Goal: Task Accomplishment & Management: Use online tool/utility

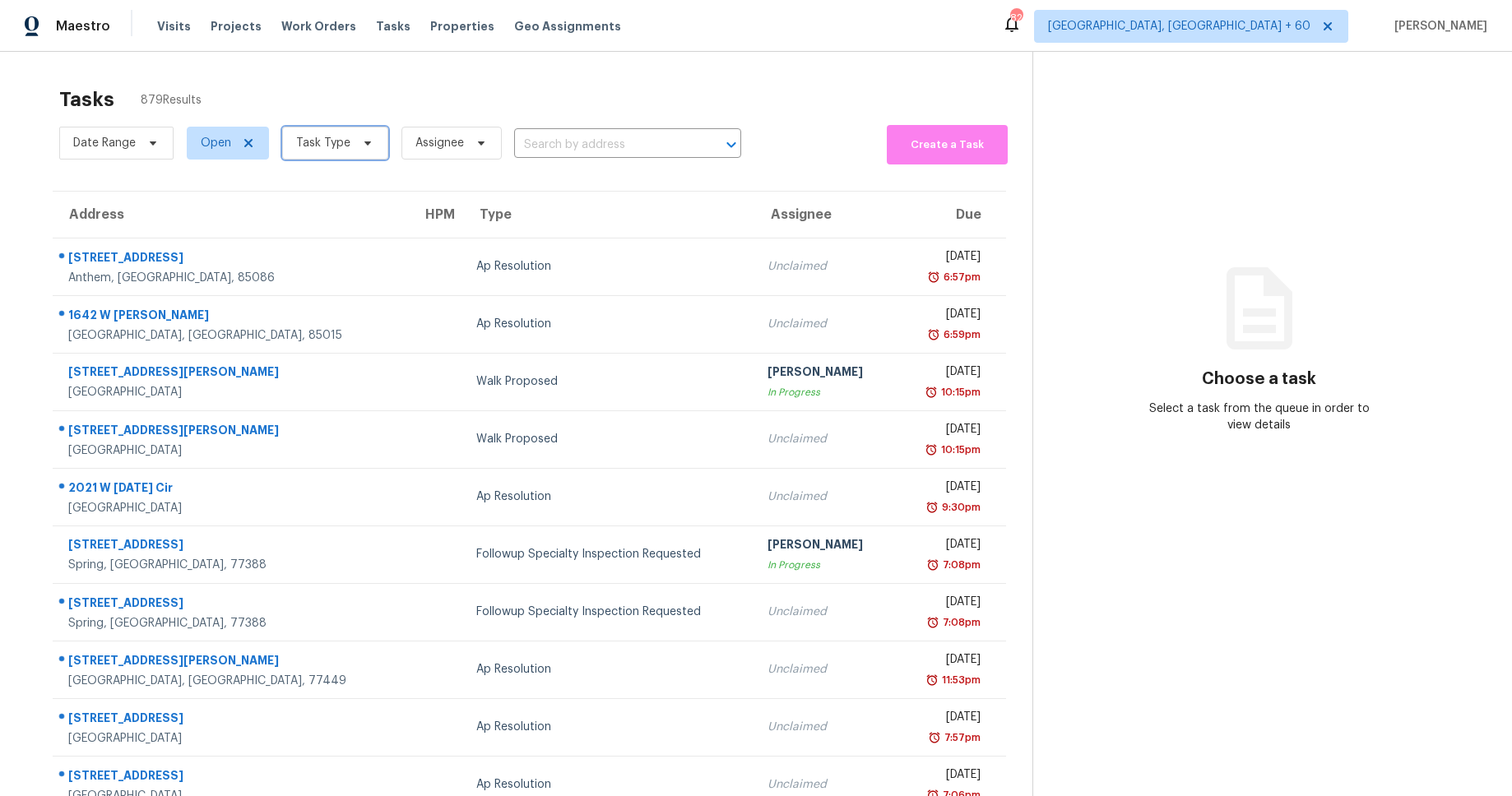
click at [356, 134] on span "Task Type" at bounding box center [335, 142] width 106 height 33
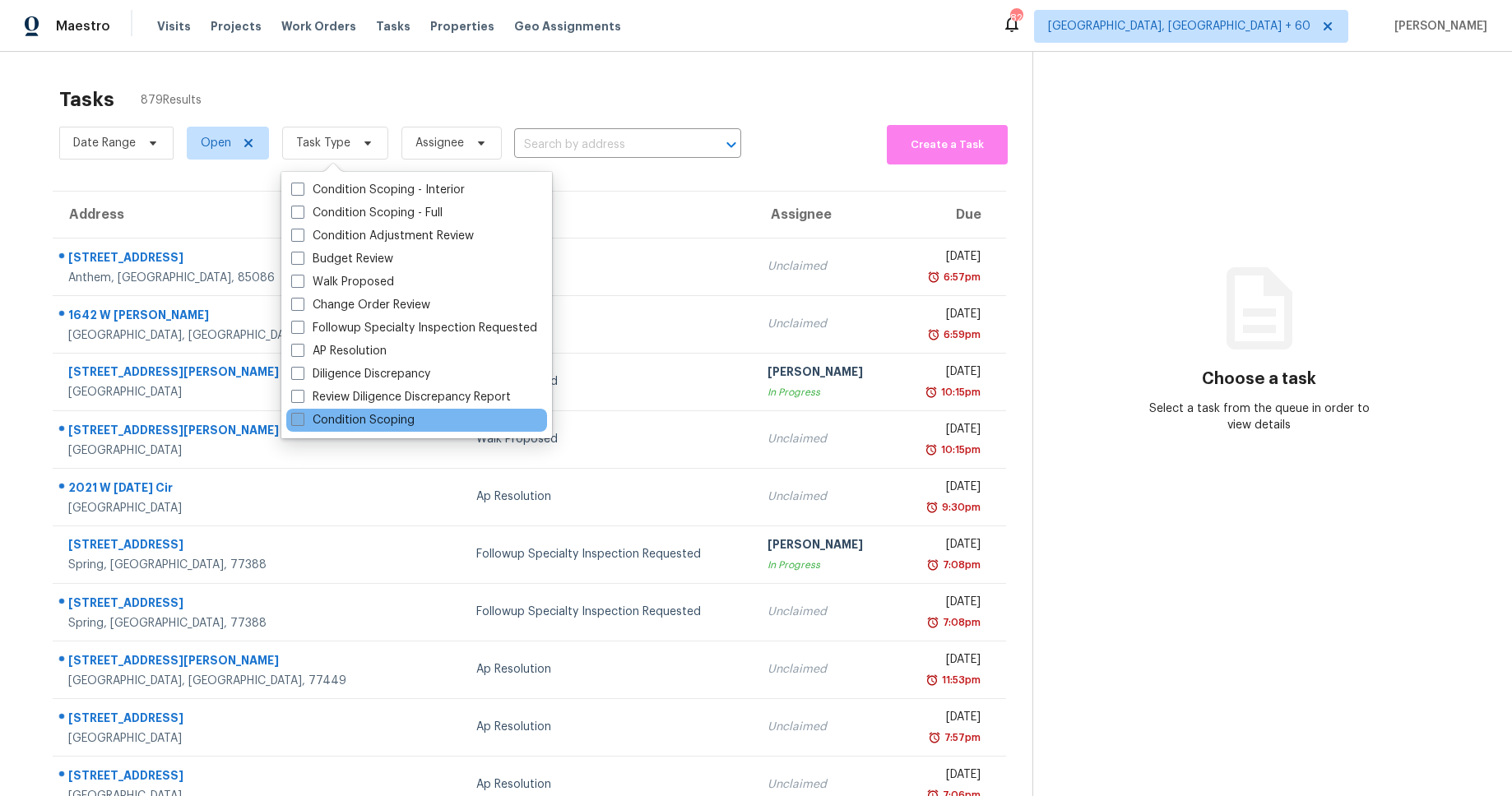
click at [409, 419] on label "Condition Scoping" at bounding box center [353, 420] width 124 height 16
click at [302, 419] on input "Condition Scoping" at bounding box center [297, 418] width 11 height 11
checkbox input "true"
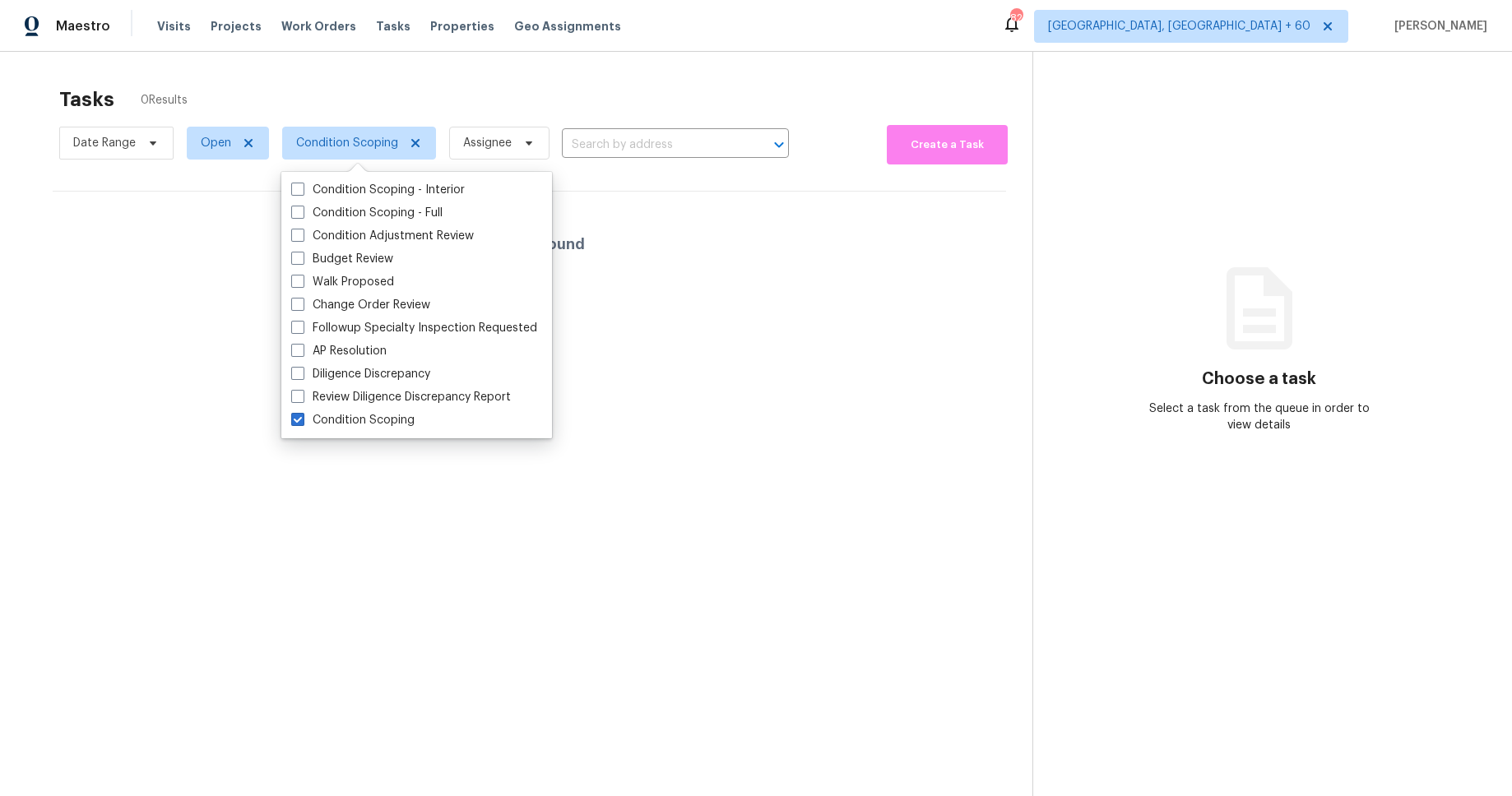
drag, startPoint x: 543, startPoint y: 81, endPoint x: 462, endPoint y: 99, distance: 83.0
click at [542, 81] on div "Tasks 0 Results" at bounding box center [546, 100] width 973 height 43
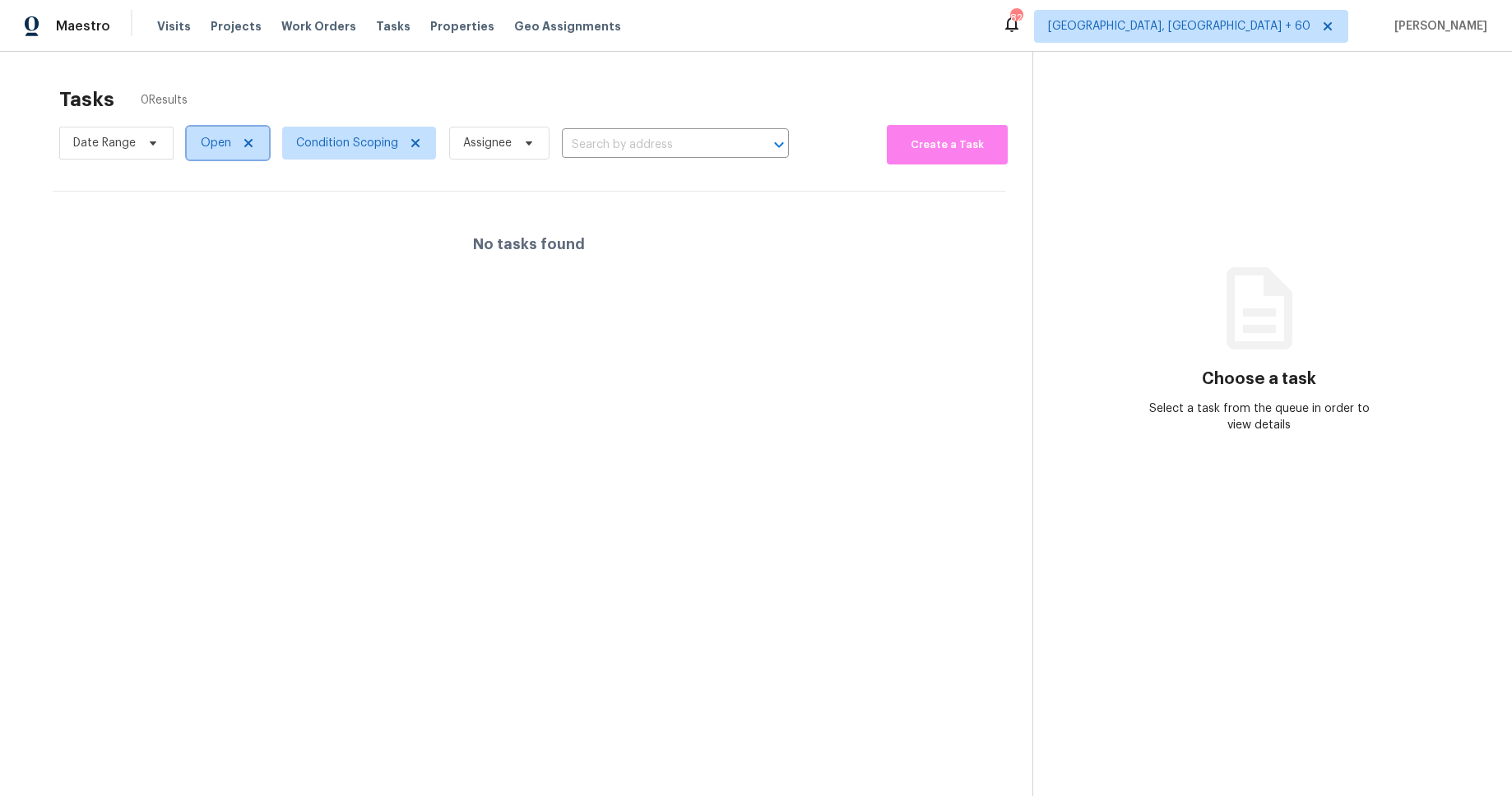
click at [249, 144] on icon at bounding box center [248, 142] width 8 height 8
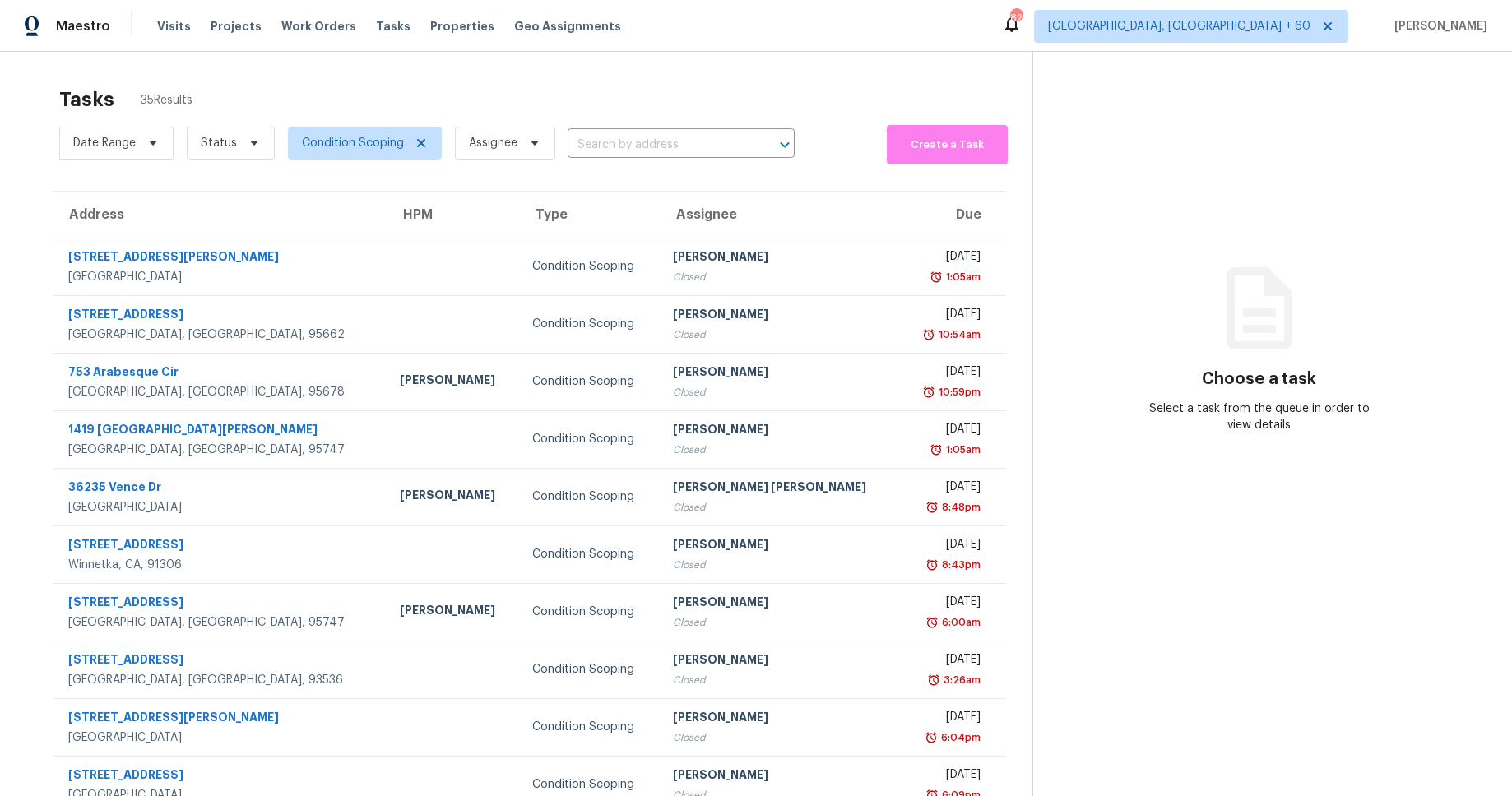
click at [939, 58] on div "Tasks 35 Results Date Range Status Condition Scoping Assignee ​ Create a Task A…" at bounding box center [756, 454] width 1512 height 806
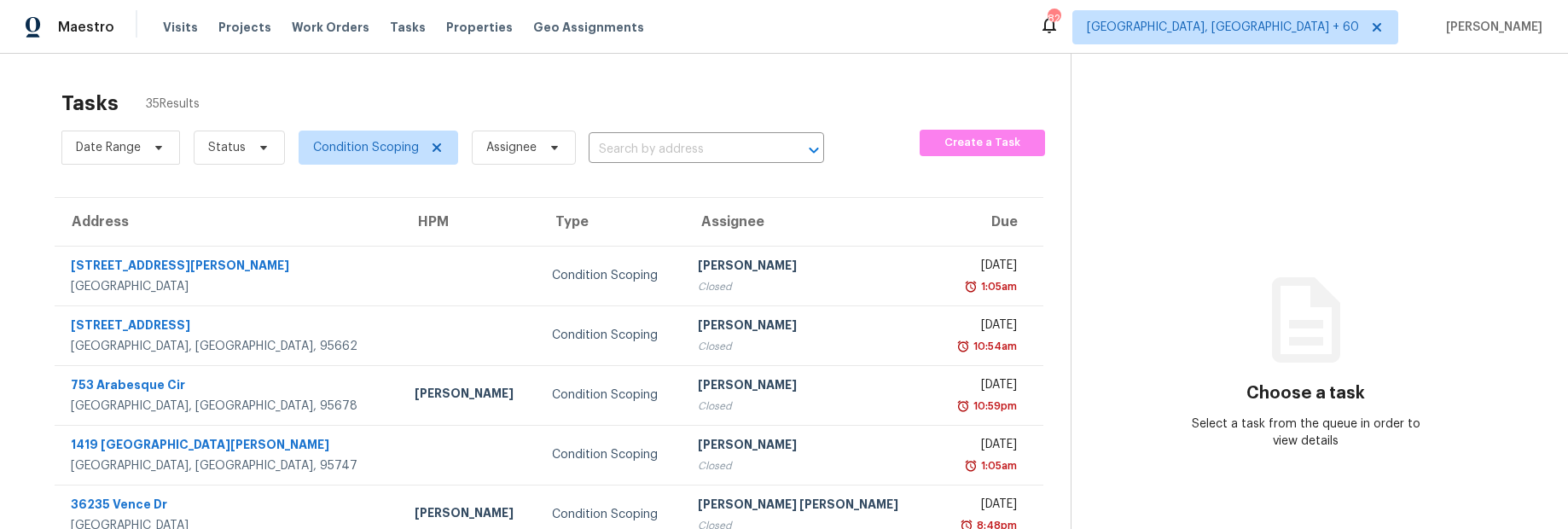
click at [932, 81] on div "Tasks 35 Results" at bounding box center [566, 103] width 1009 height 44
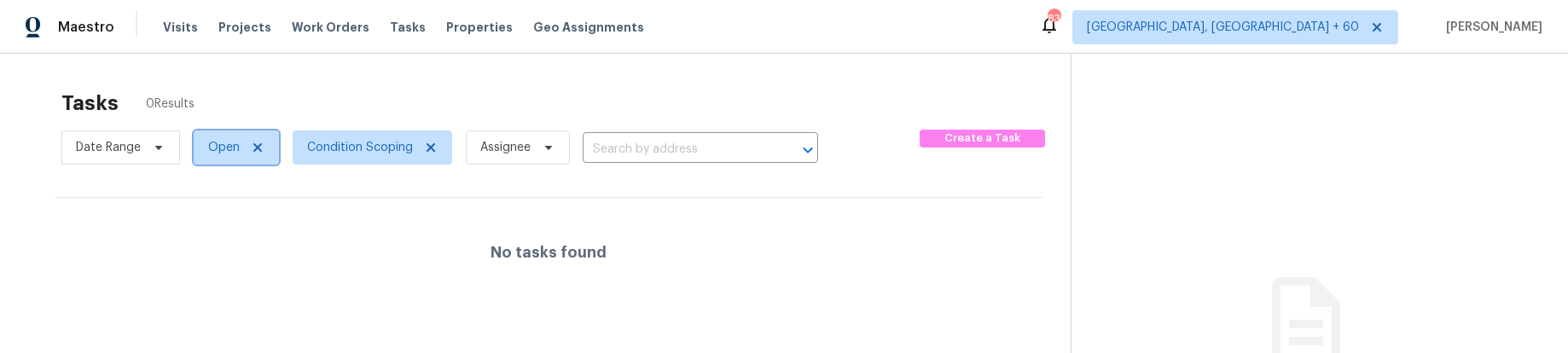
click at [259, 148] on icon at bounding box center [258, 147] width 14 height 14
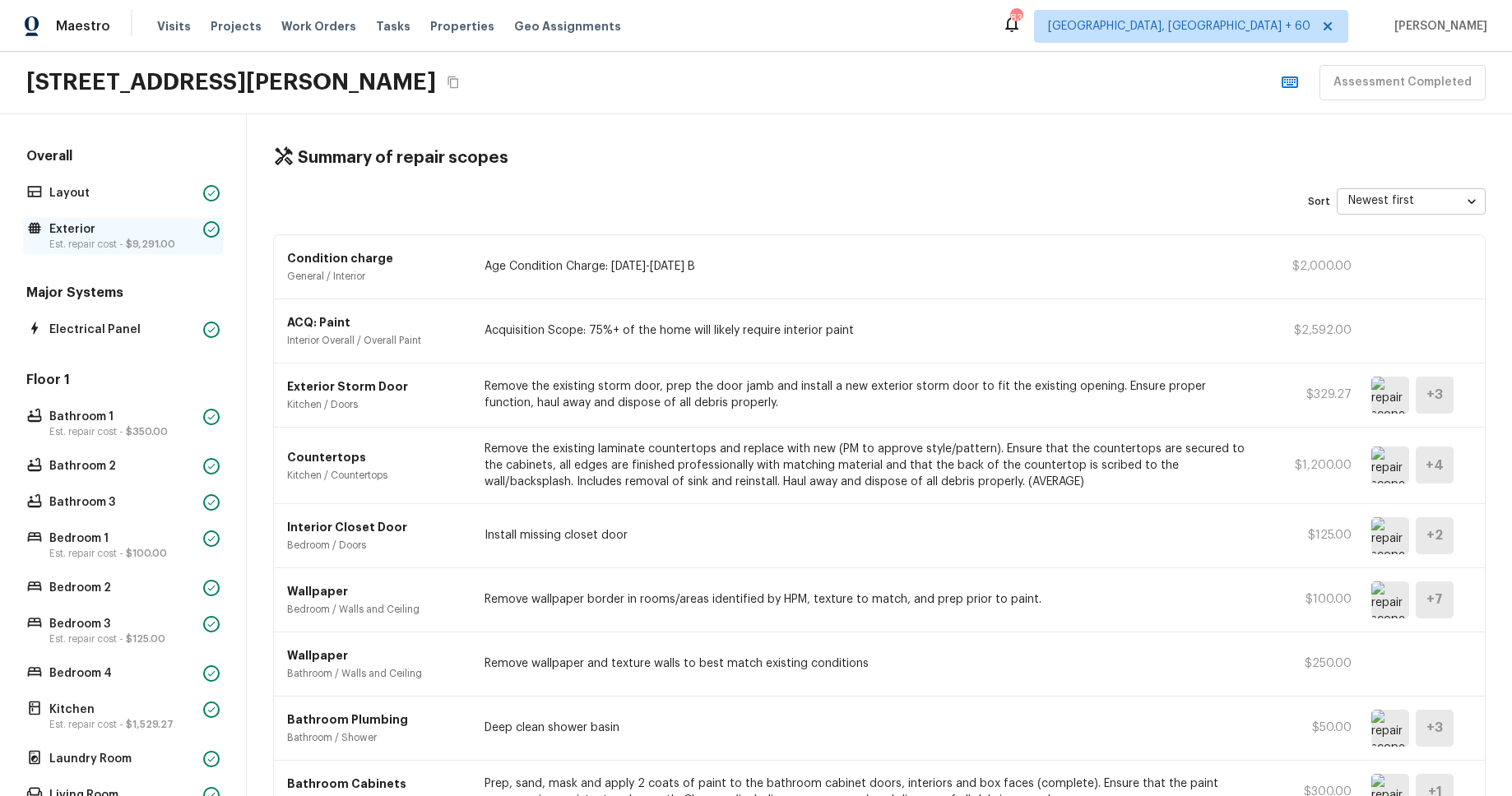
drag, startPoint x: 124, startPoint y: 243, endPoint x: 207, endPoint y: 237, distance: 83.2
click at [123, 243] on p "Est. repair cost - $9,291.00" at bounding box center [122, 244] width 147 height 13
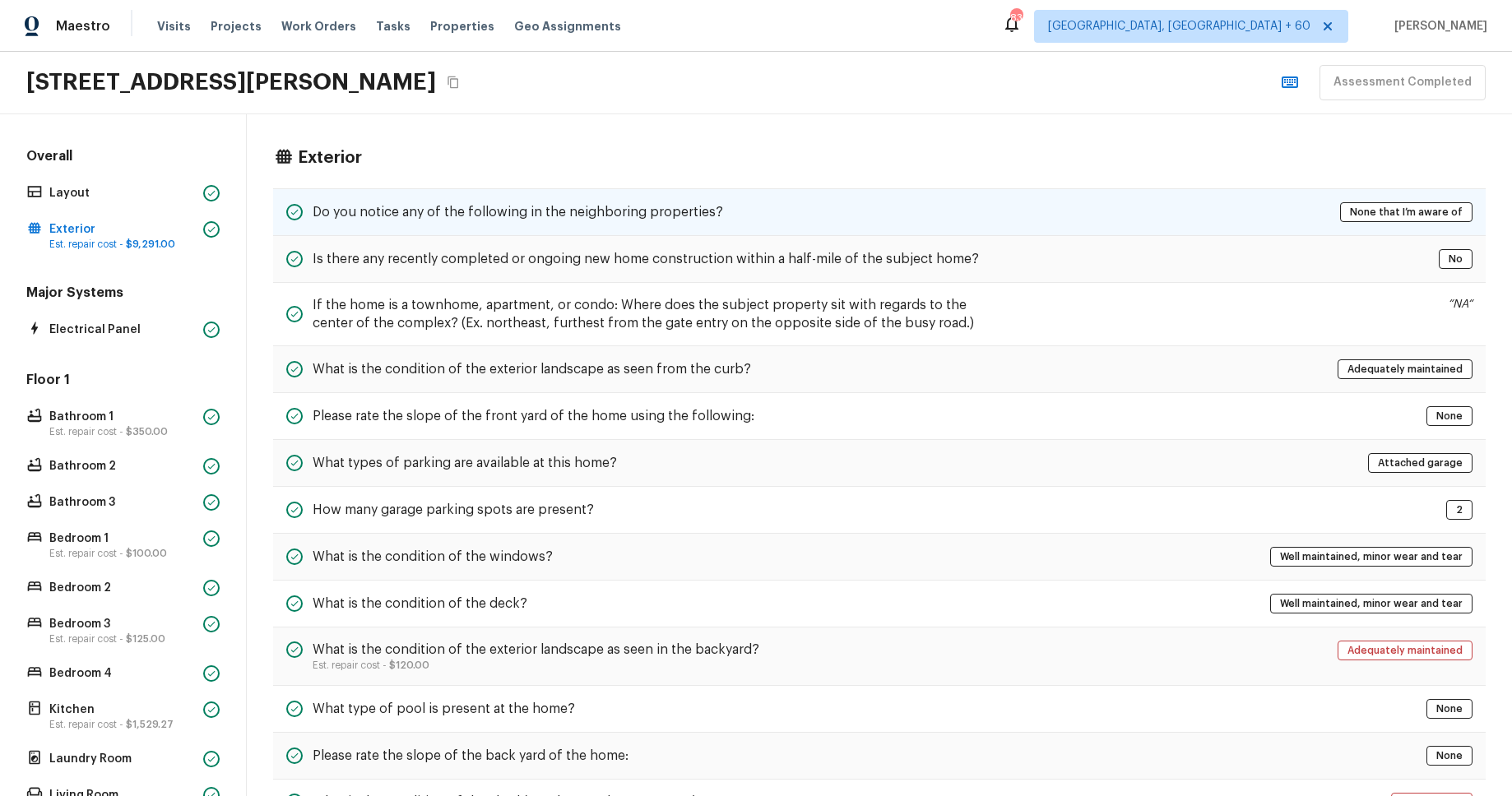
click at [1076, 212] on div "Do you notice any of the following in the neighboring properties? None that I’m…" at bounding box center [880, 213] width 1213 height 48
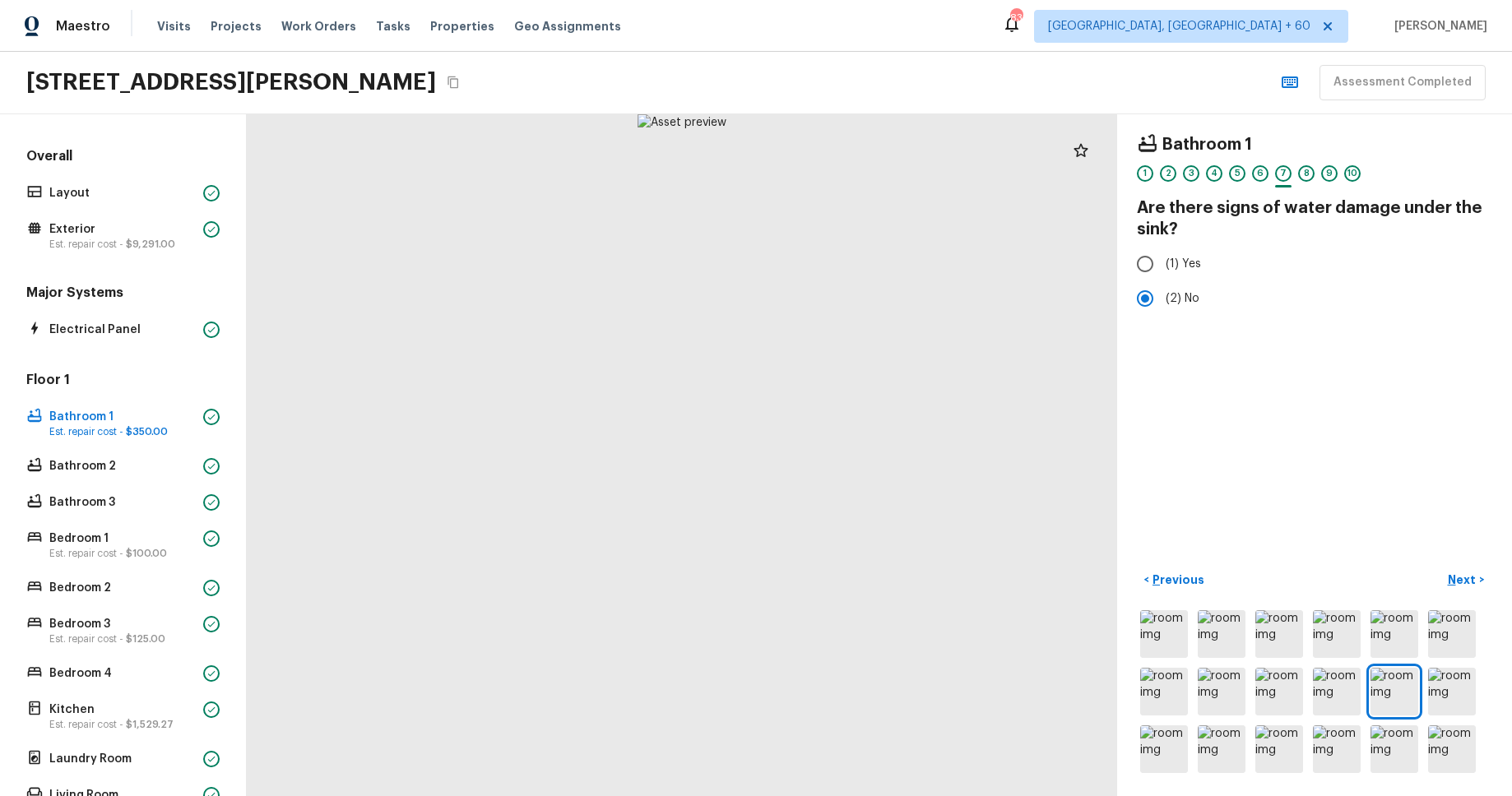
click at [875, 40] on div "Maestro Visits Projects Work Orders Tasks Properties Geo Assignments 833 Albuqu…" at bounding box center [756, 26] width 1512 height 52
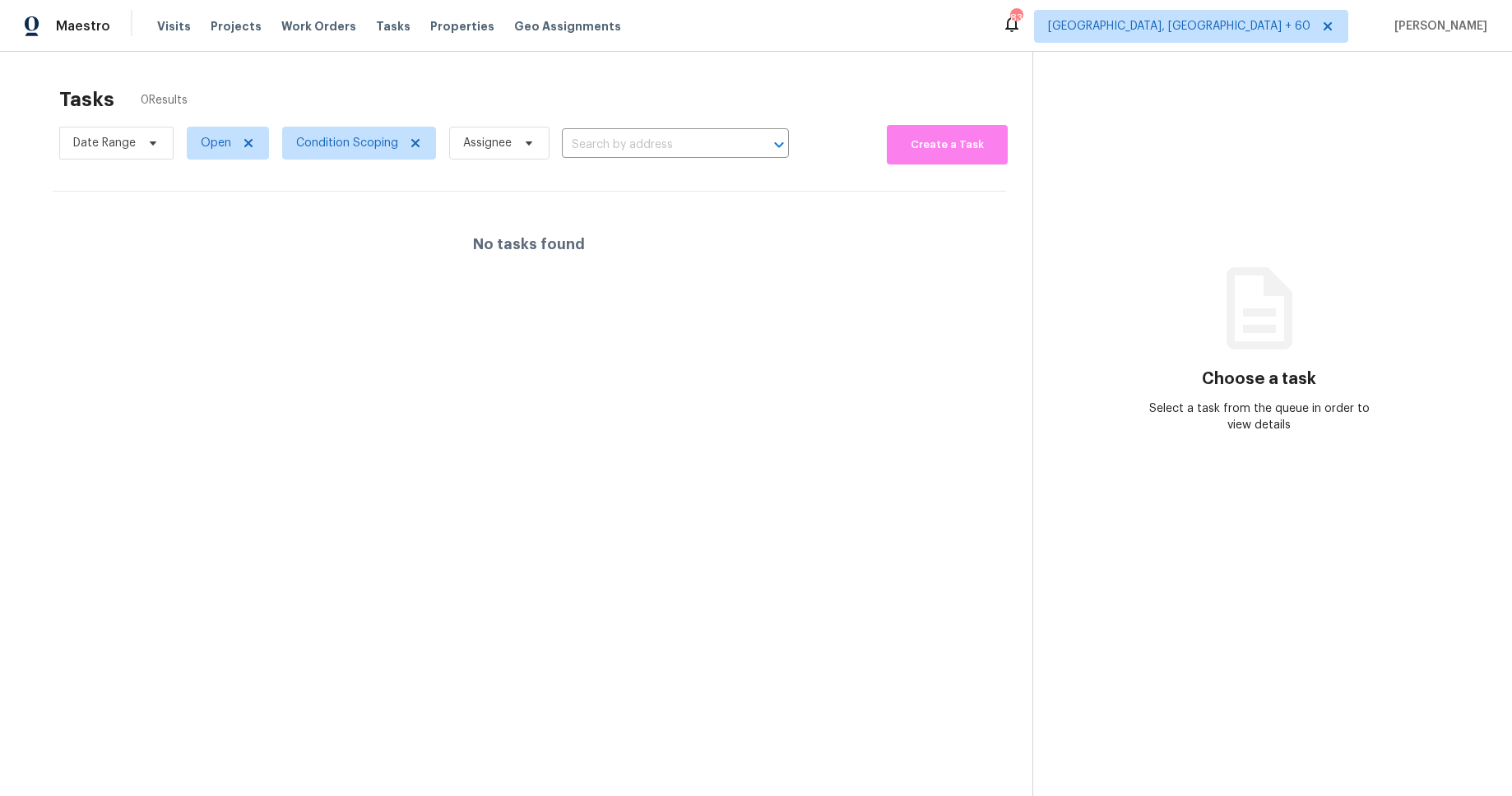
click at [687, 4] on div "Maestro Visits Projects Work Orders Tasks Properties Geo Assignments 833 Albuqu…" at bounding box center [756, 26] width 1512 height 52
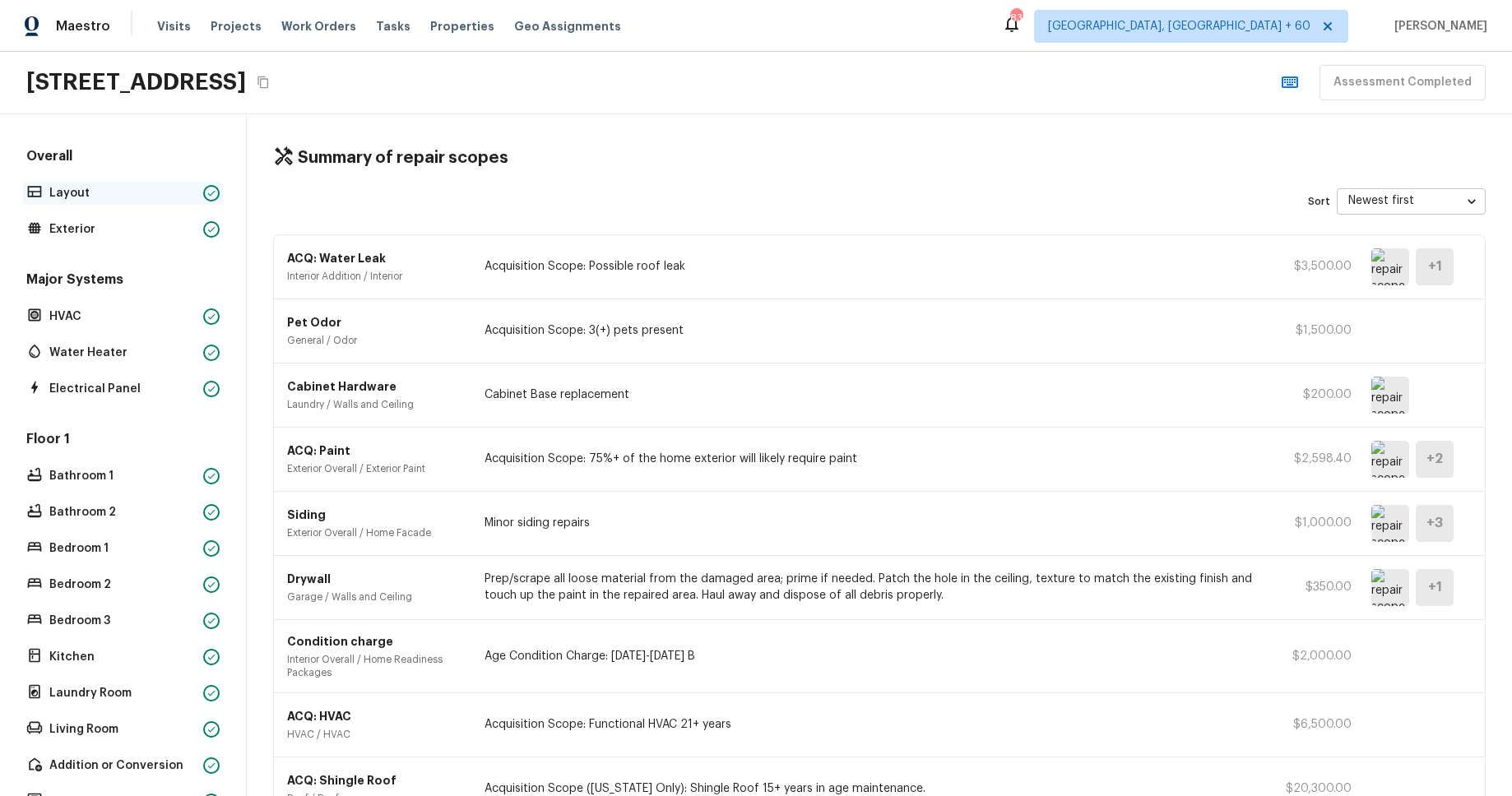
click at [165, 187] on p "Layout" at bounding box center [122, 193] width 147 height 16
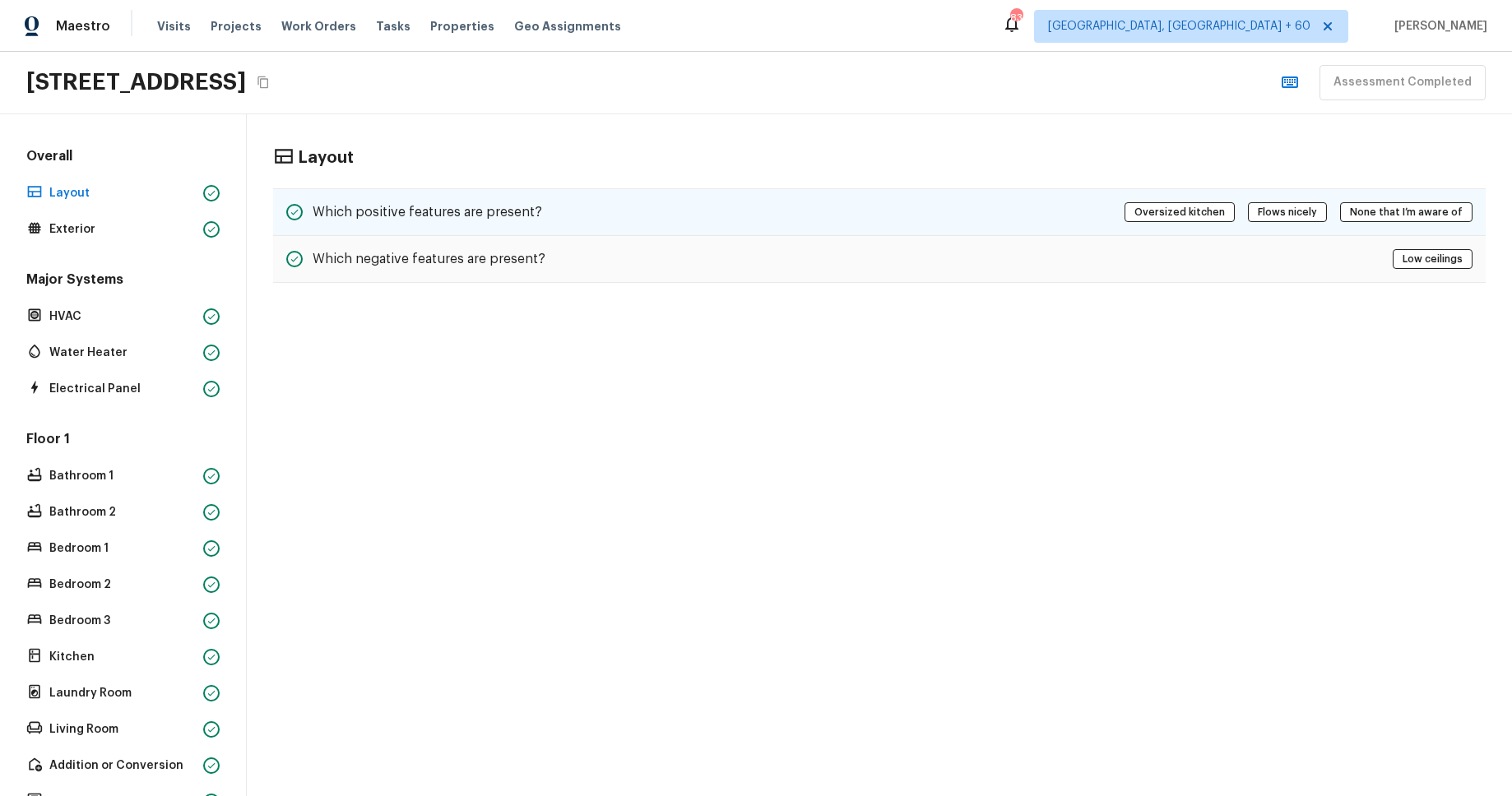
click at [830, 216] on div "Which positive features are present? Oversized kitchen Flows nicely None that I…" at bounding box center [880, 213] width 1213 height 48
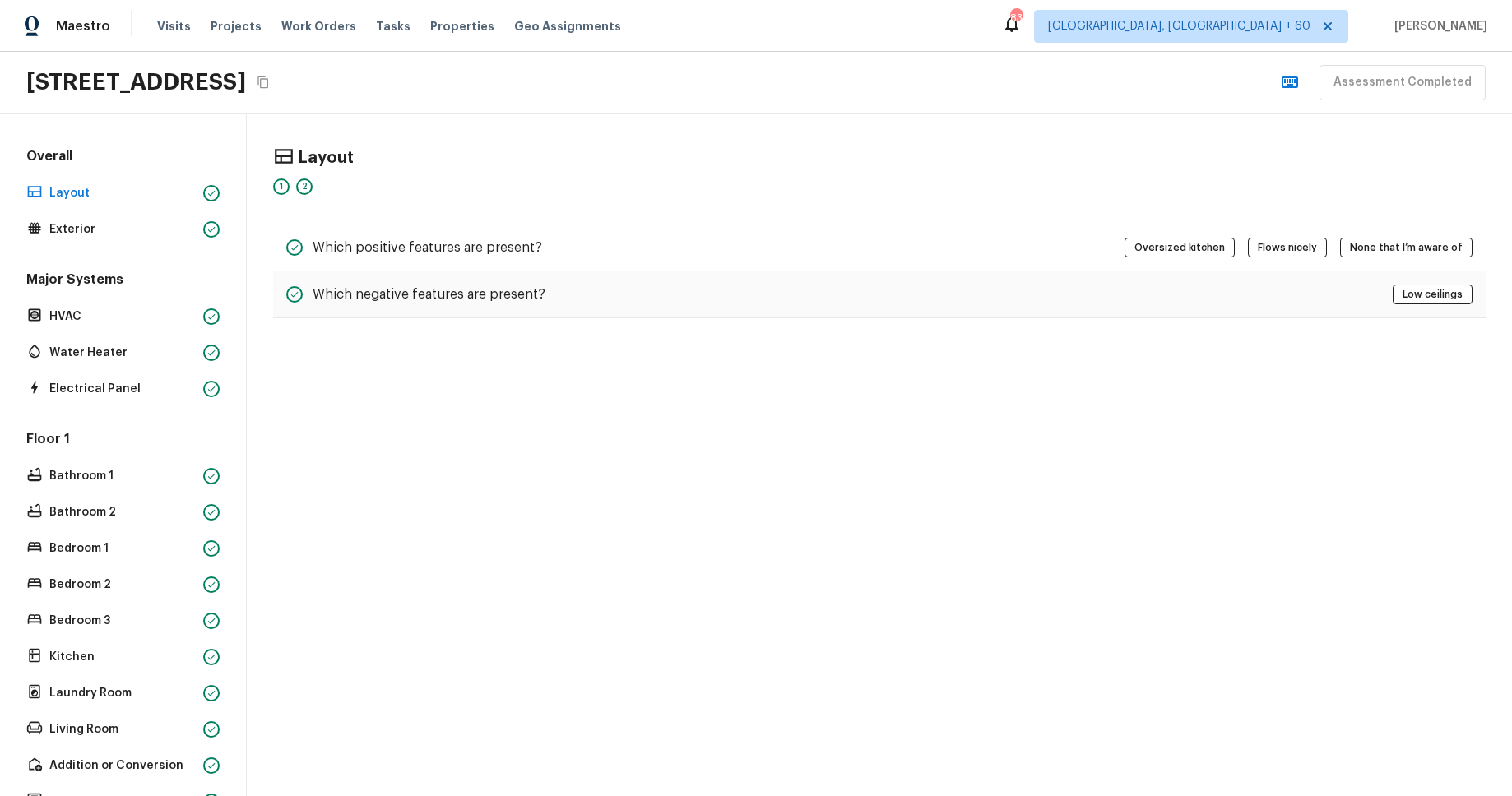
click at [946, 63] on div "4750 Pirates Bay Dr, Jacksonville, FL 32210 Assessment Completed" at bounding box center [756, 83] width 1512 height 62
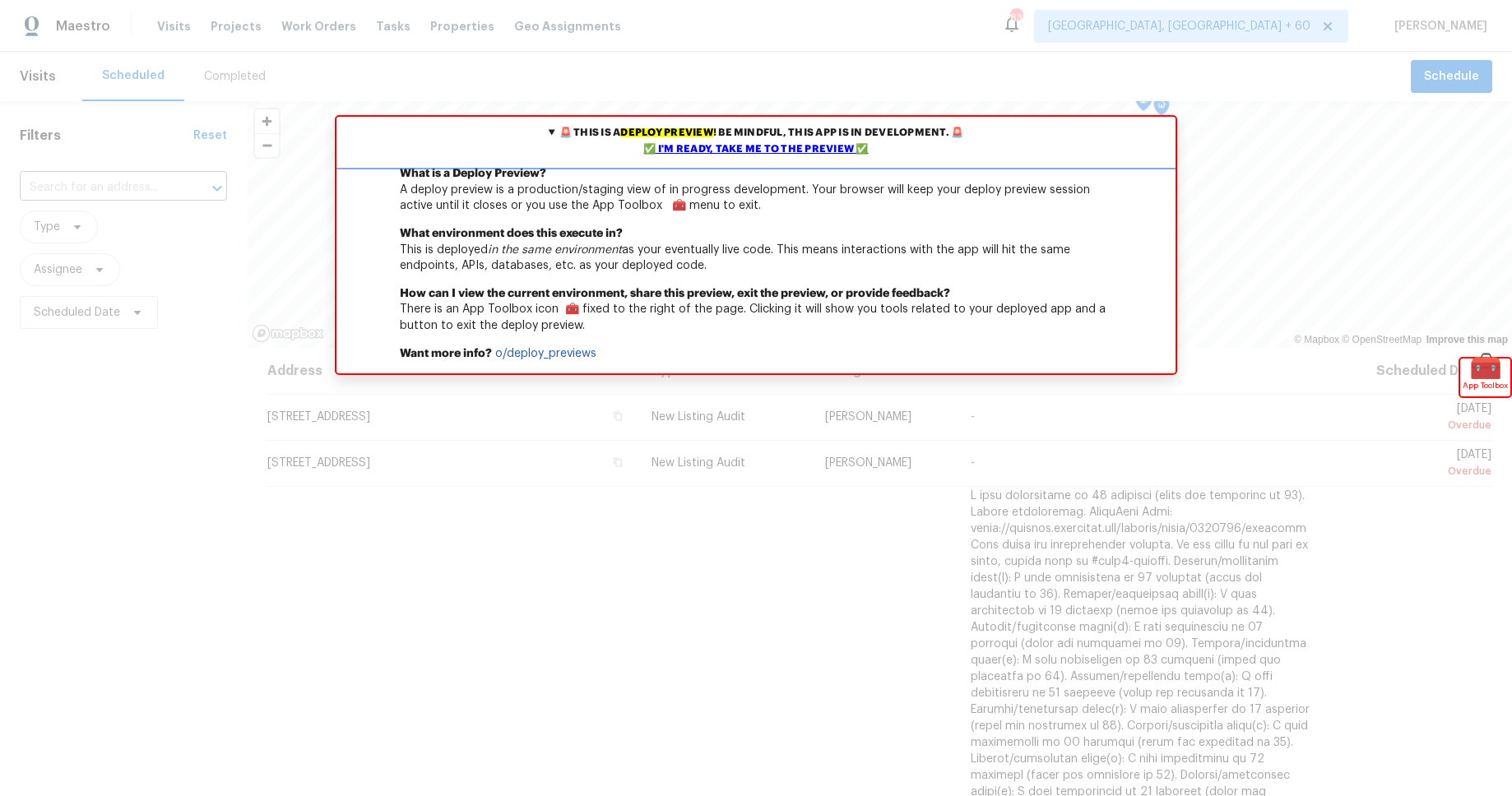
click at [833, 151] on div "✅ I'm ready, take me to the preview ✅" at bounding box center [755, 150] width 831 height 16
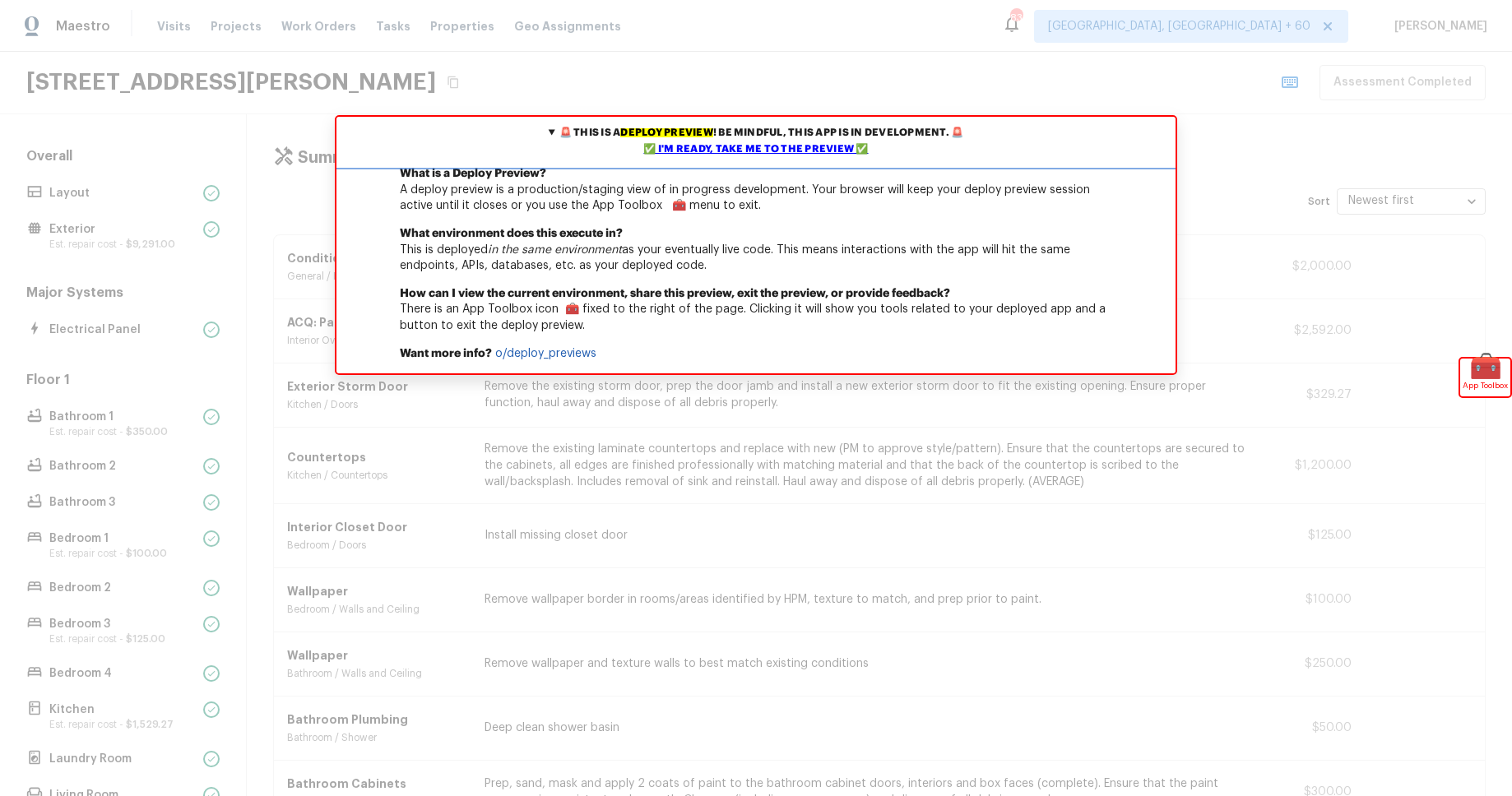
click at [808, 148] on div "✅ I'm ready, take me to the preview ✅" at bounding box center [755, 150] width 831 height 16
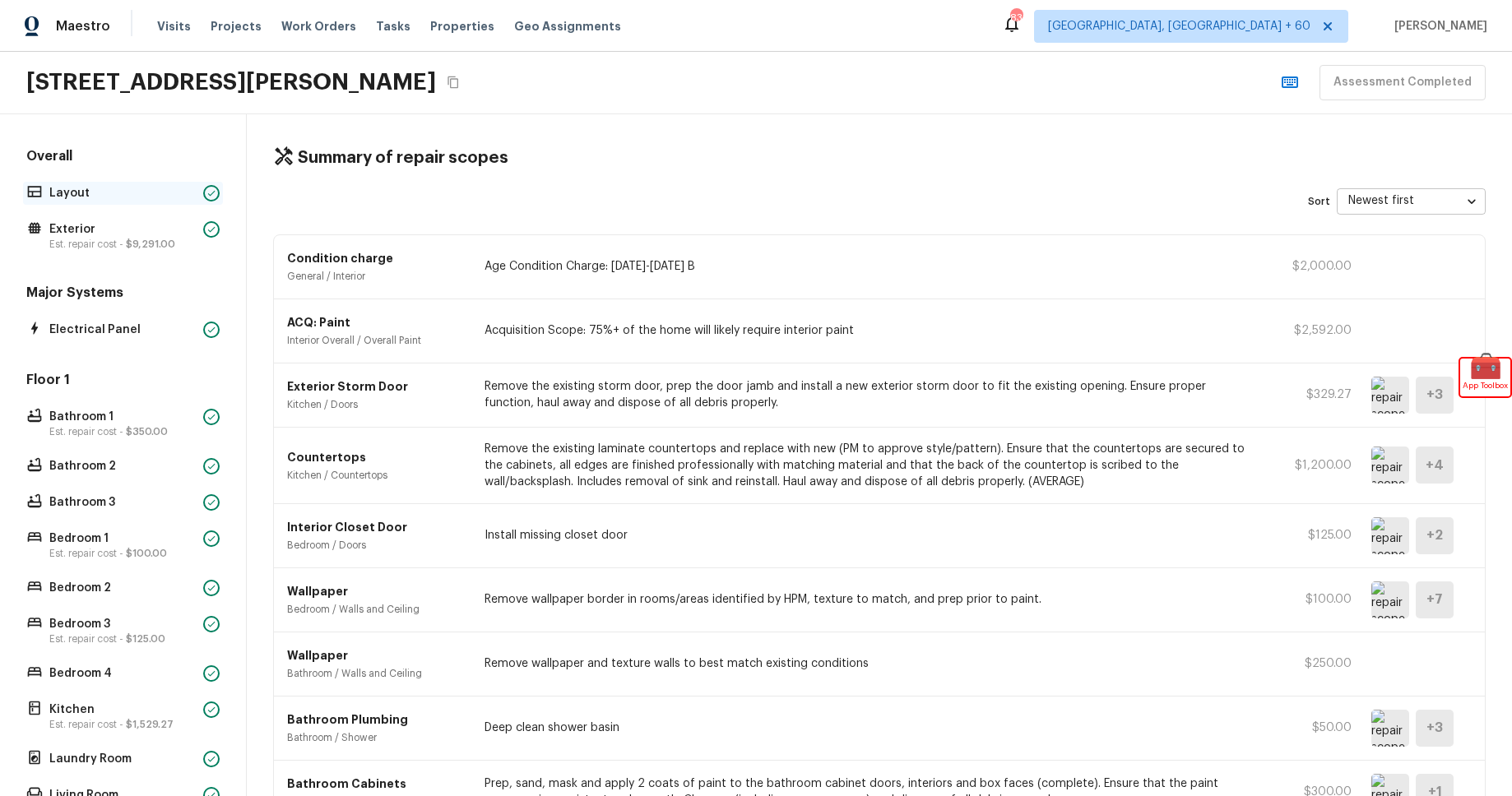
click at [105, 189] on p "Layout" at bounding box center [122, 193] width 147 height 16
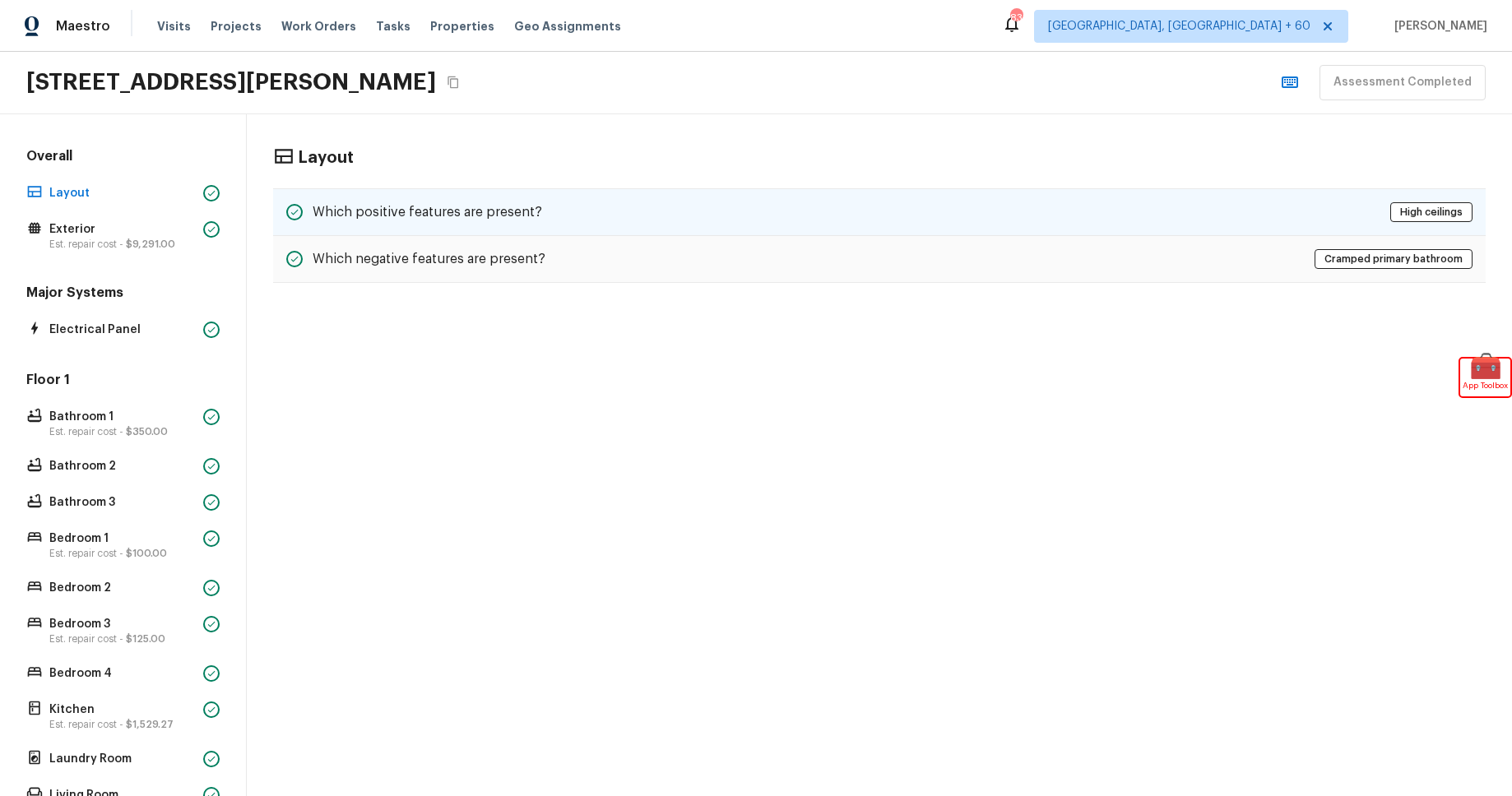
click at [1055, 223] on div "Which positive features are present? High ceilings" at bounding box center [880, 213] width 1213 height 48
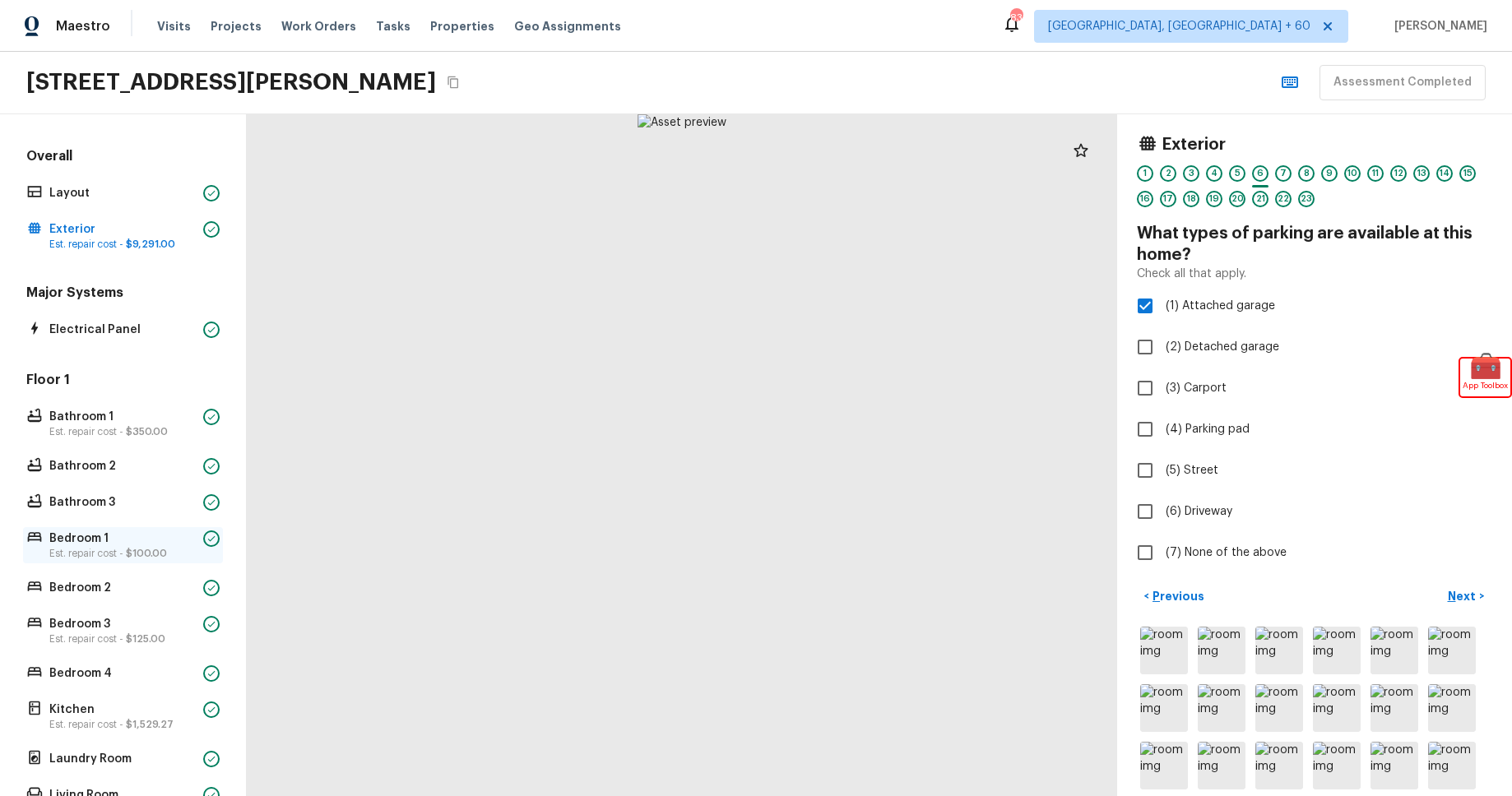
click at [127, 537] on p "Bedroom 1" at bounding box center [122, 539] width 147 height 16
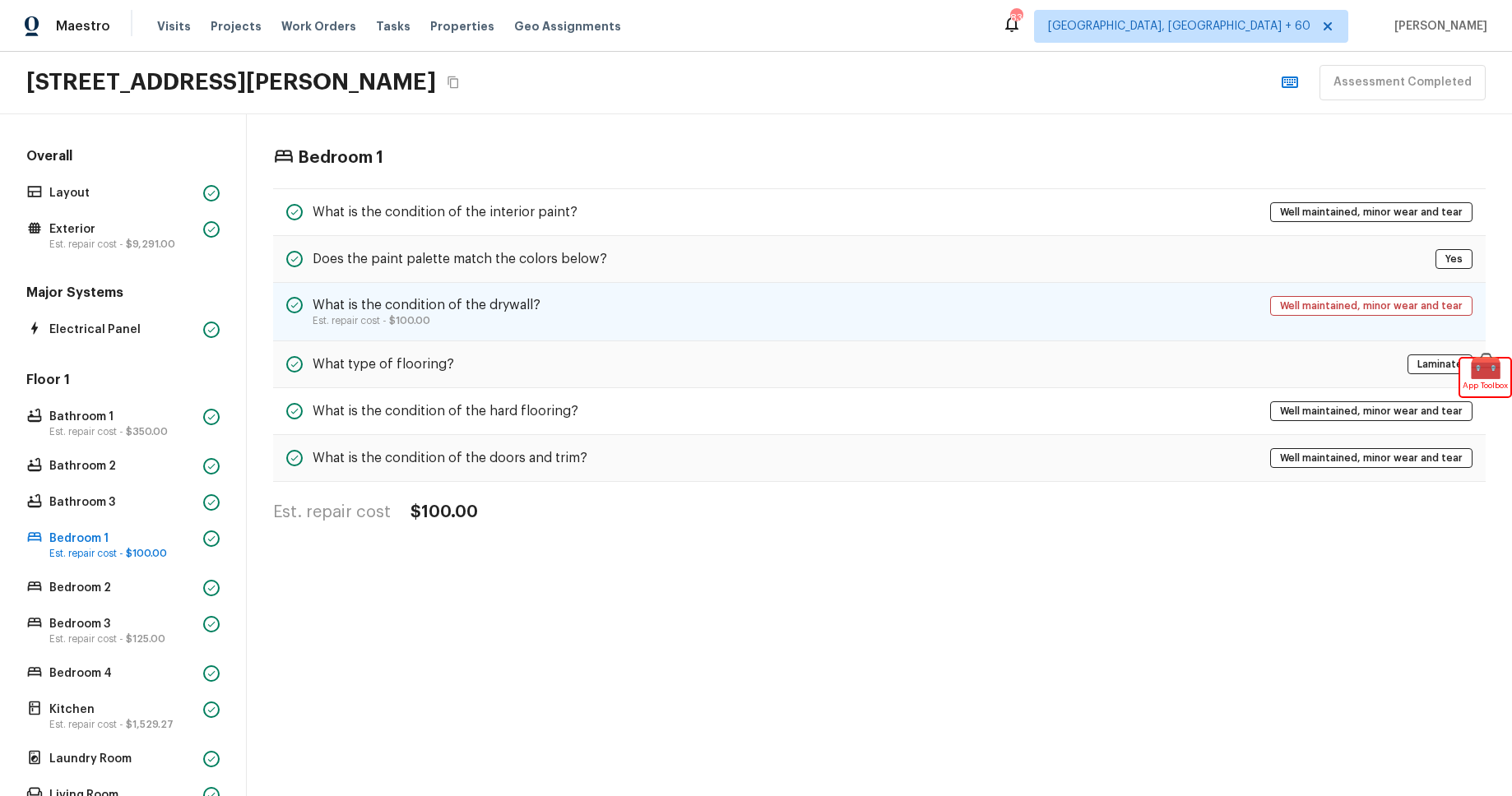
click at [1075, 326] on div "What is the condition of the drywall? Est. repair cost - $100.00 Well maintaine…" at bounding box center [880, 313] width 1213 height 59
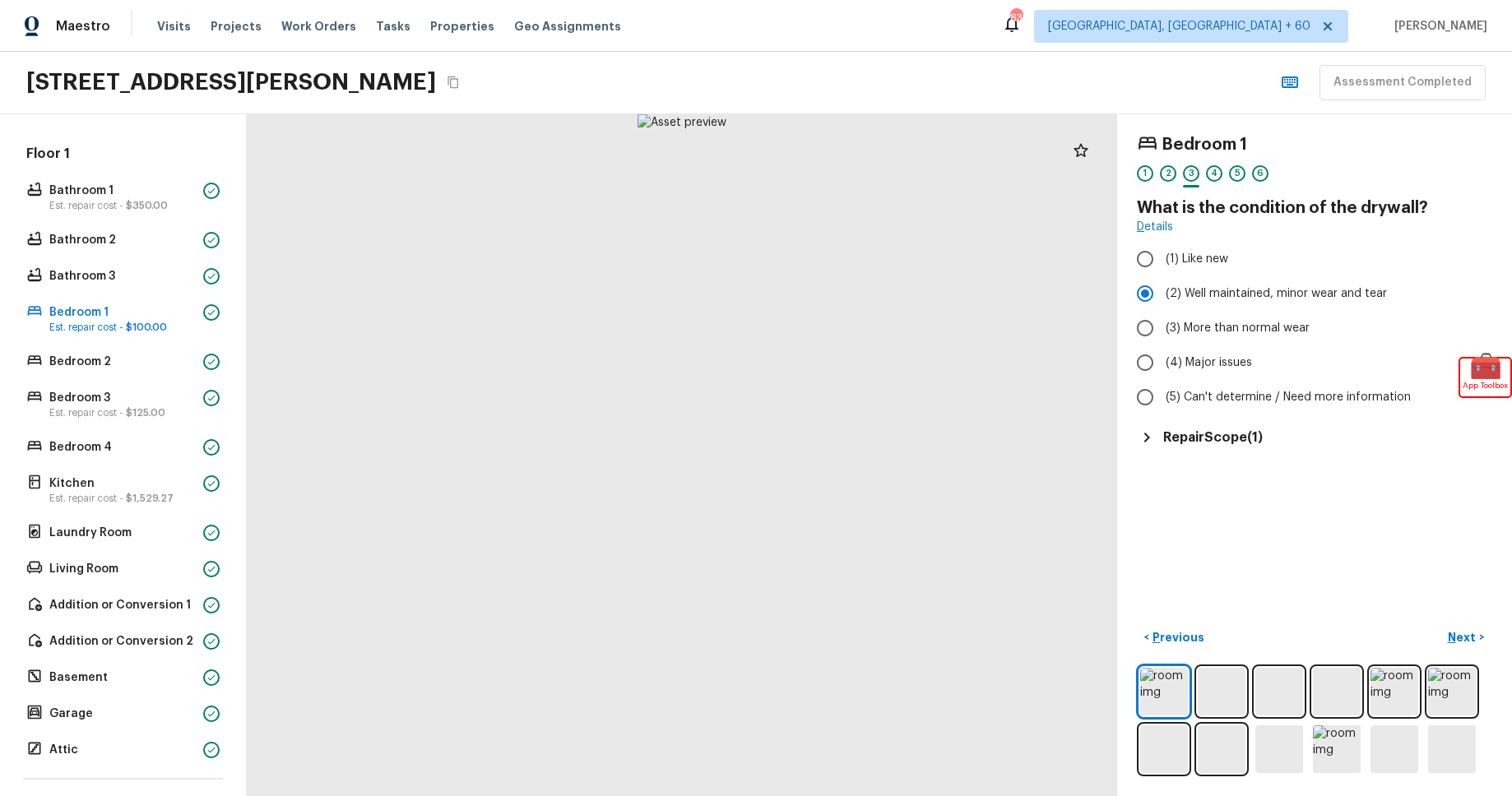
scroll to position [373, 0]
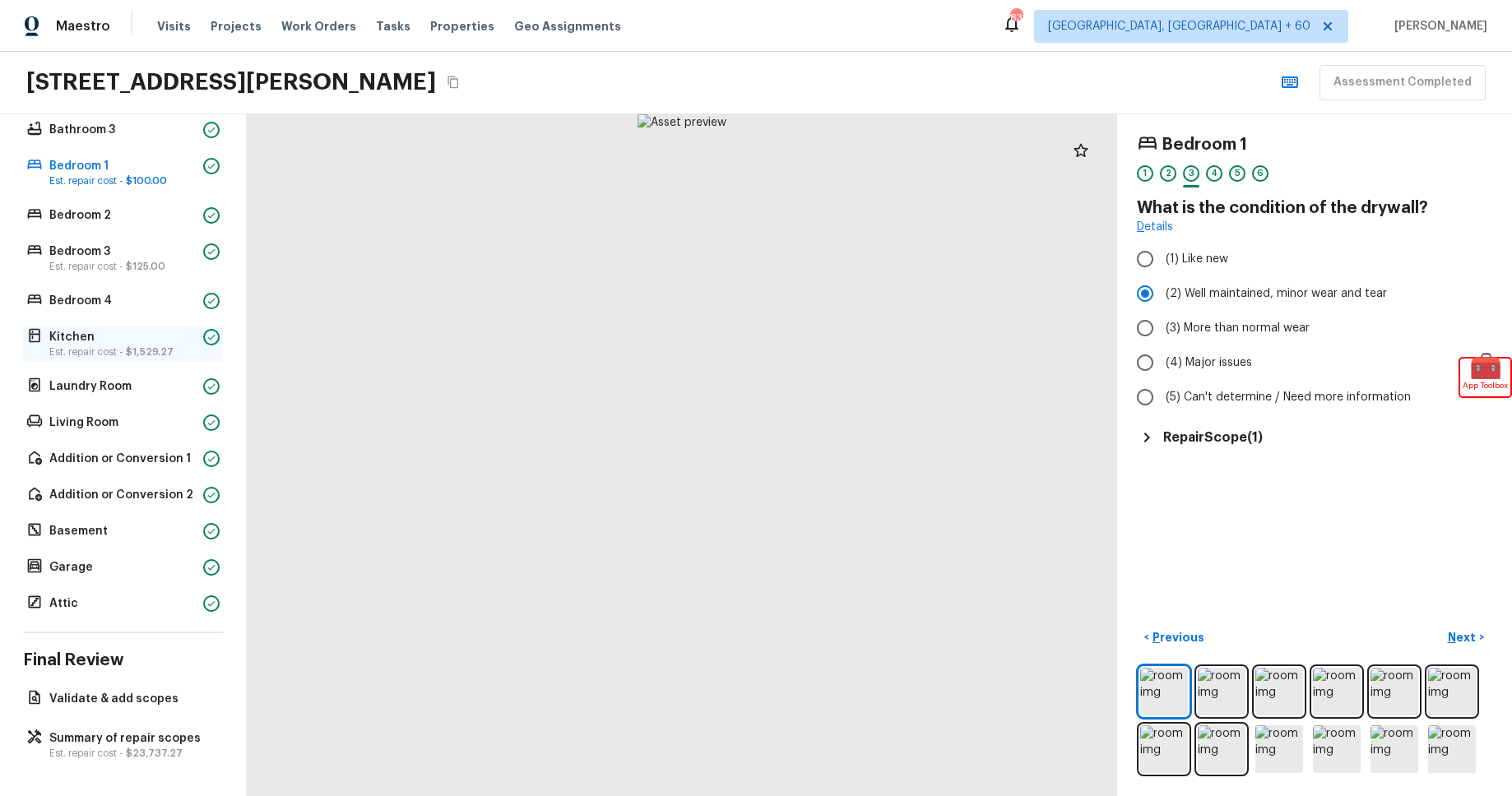
click at [153, 351] on span "$1,529.27" at bounding box center [150, 352] width 48 height 10
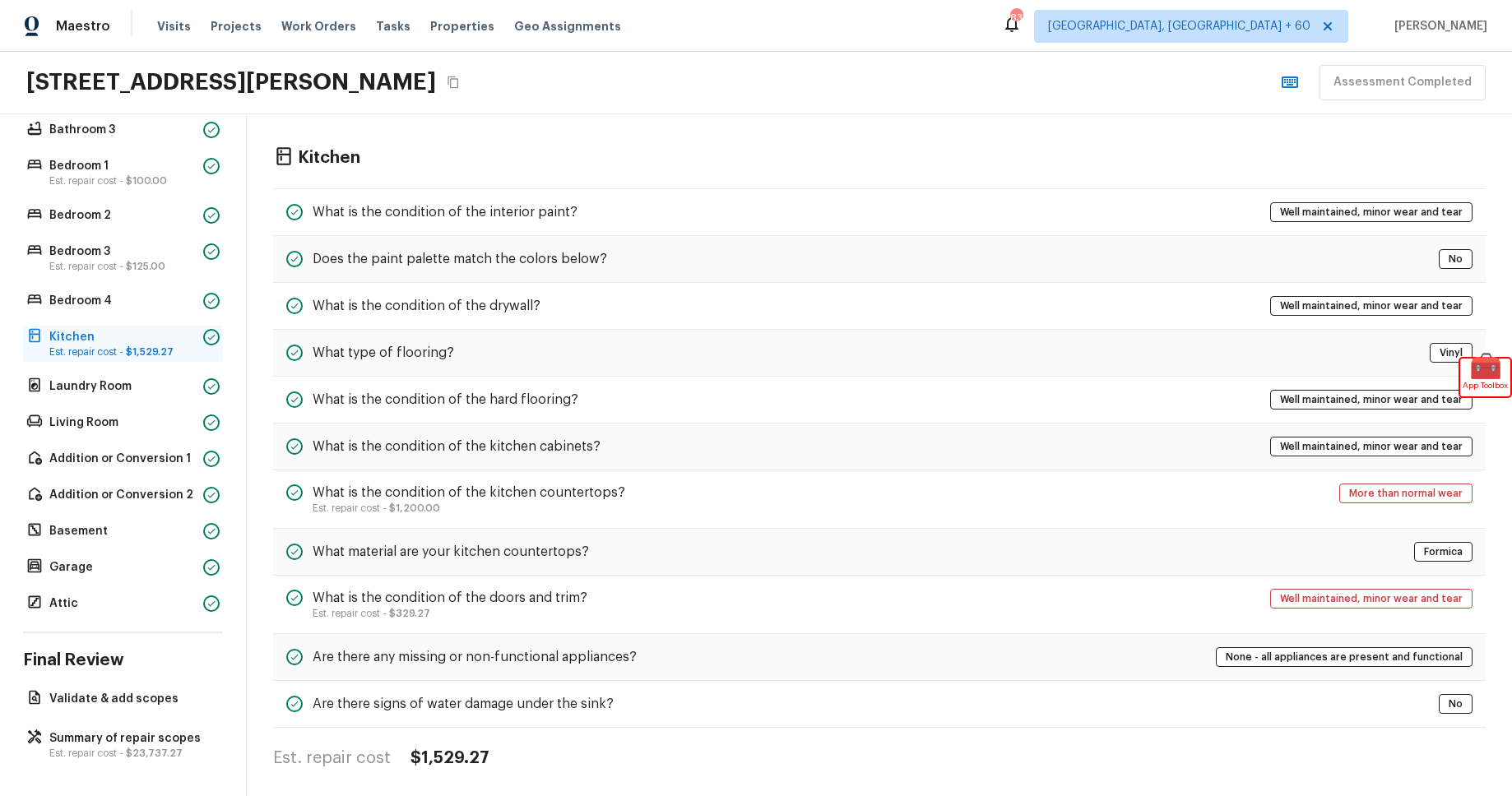
click at [156, 339] on p "Kitchen" at bounding box center [122, 337] width 147 height 16
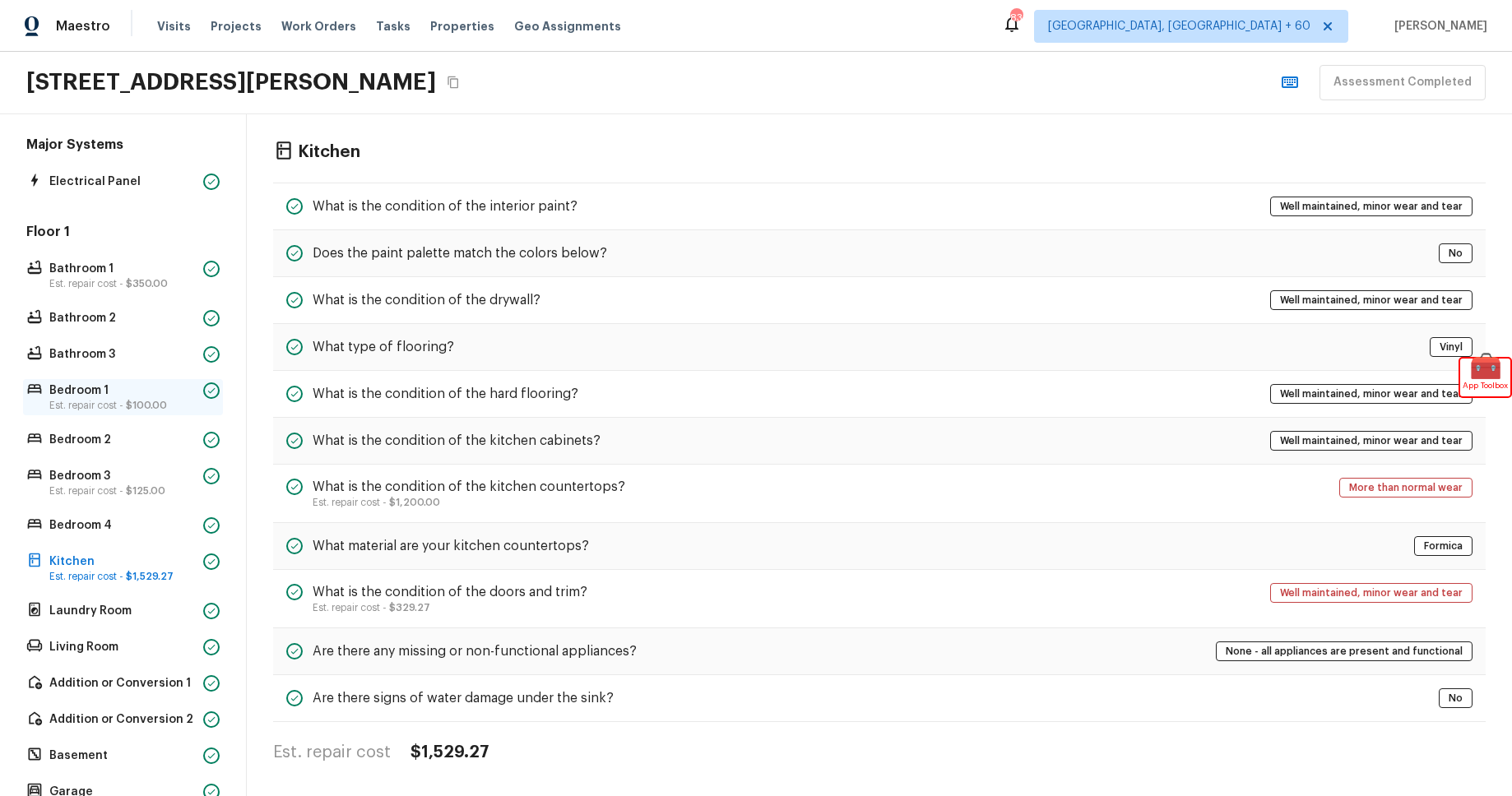
scroll to position [123, 0]
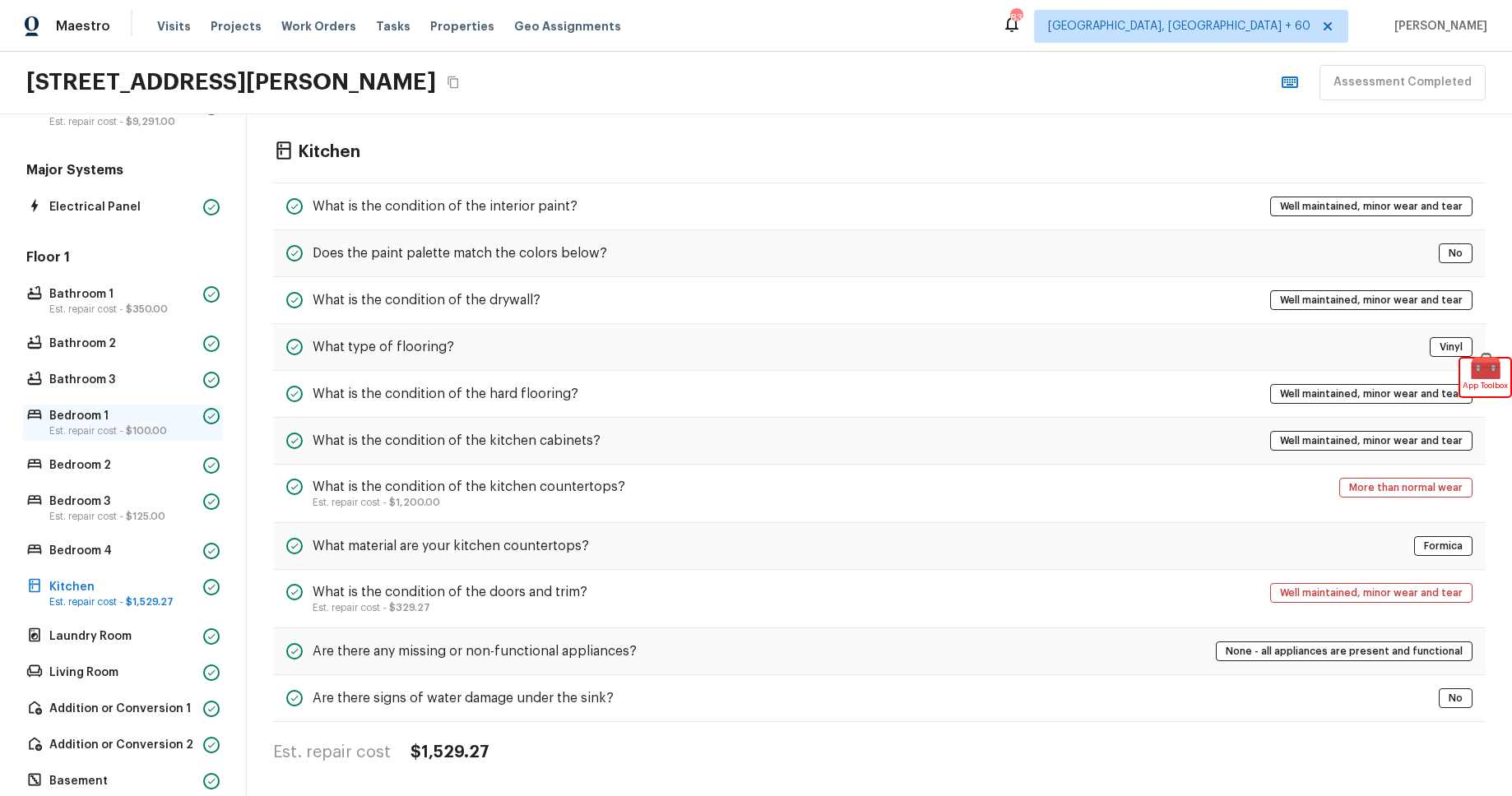
click at [158, 425] on p "Est. repair cost - $100.00" at bounding box center [122, 431] width 147 height 13
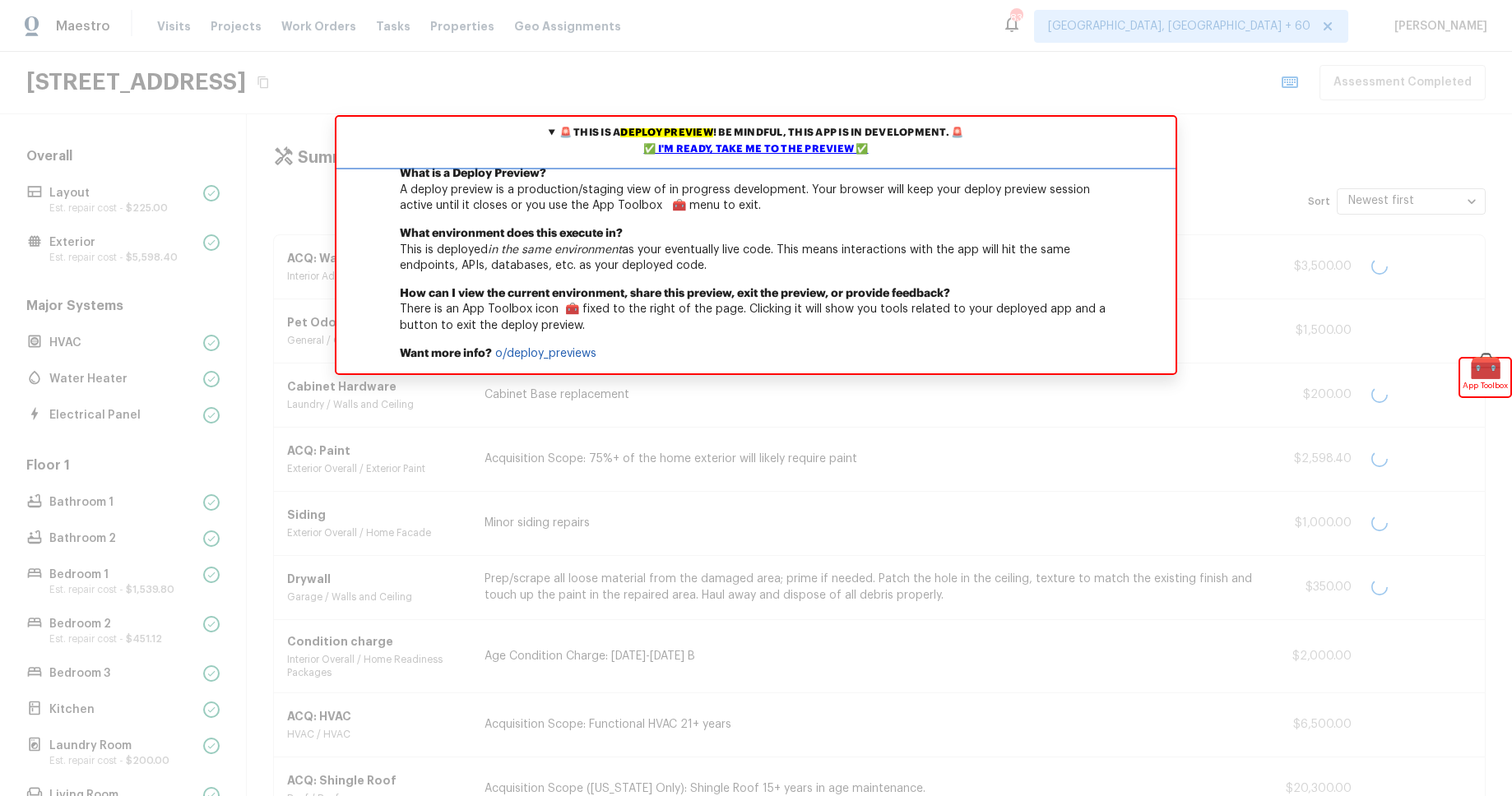
click at [794, 146] on div "✅ I'm ready, take me to the preview ✅" at bounding box center [755, 150] width 831 height 16
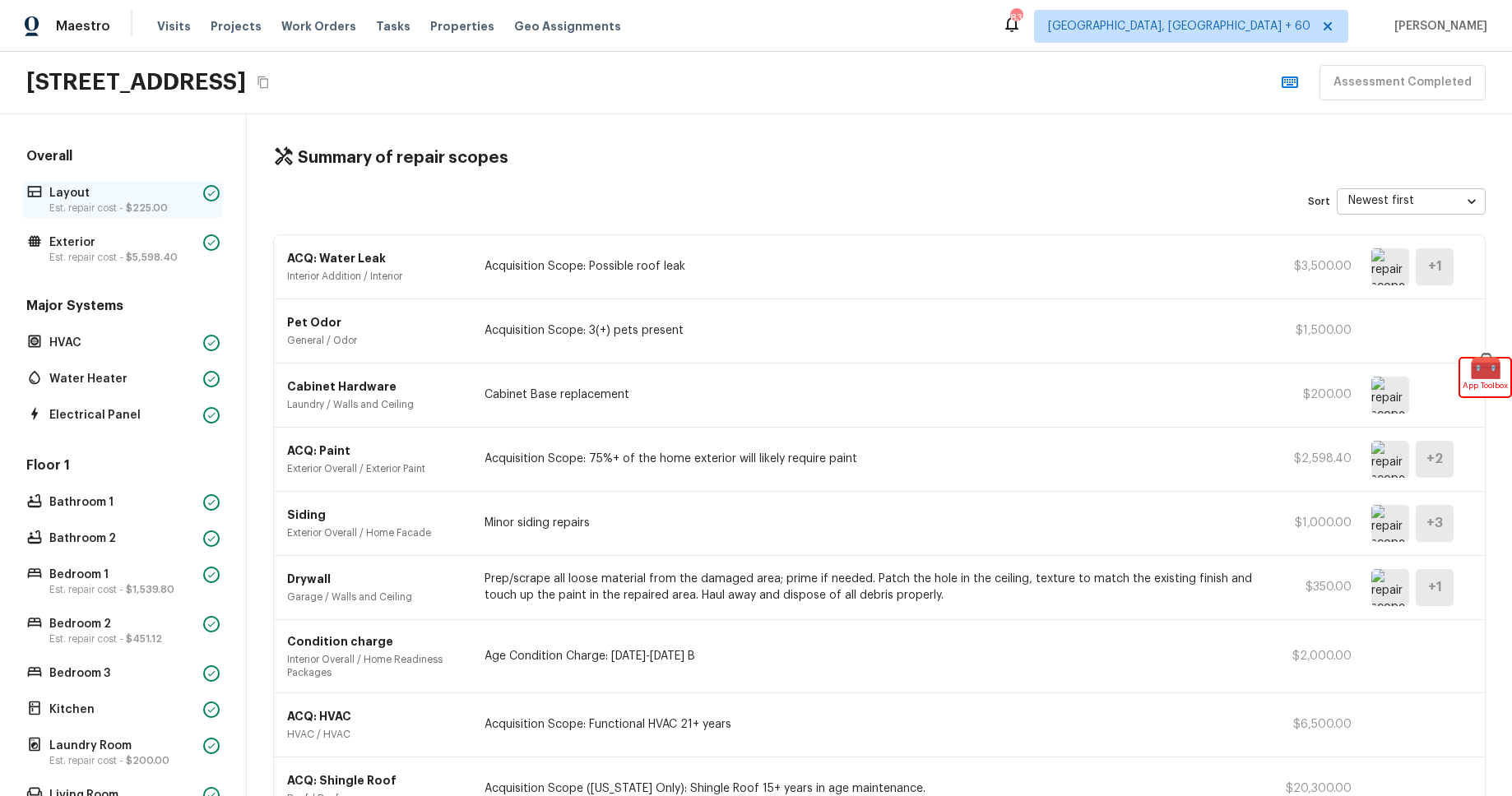
click at [56, 206] on p "Est. repair cost - $225.00" at bounding box center [122, 207] width 147 height 13
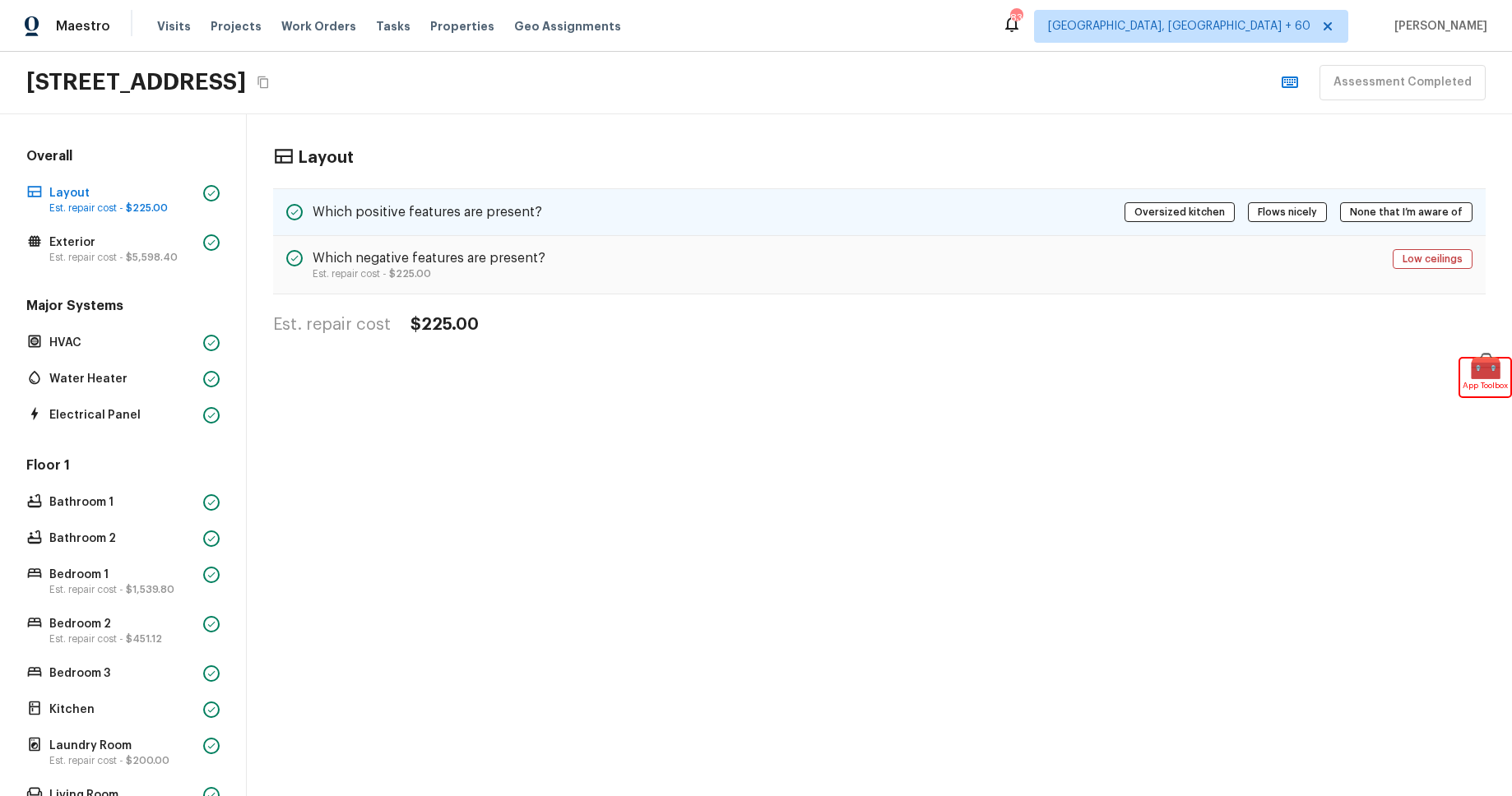
click at [650, 210] on div "Which positive features are present? Oversized kitchen Flows nicely None that I…" at bounding box center [880, 213] width 1213 height 48
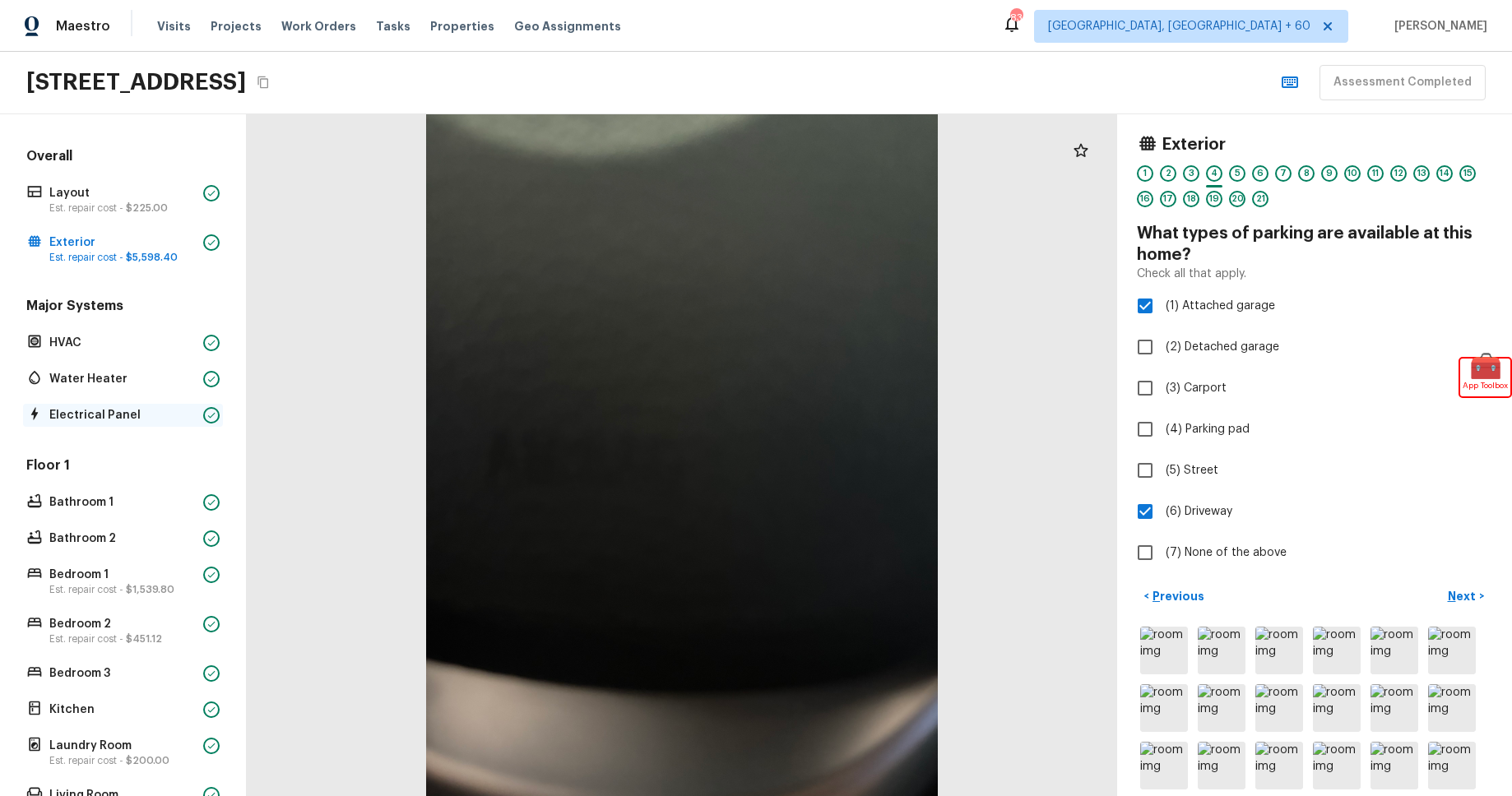
click at [124, 421] on p "Electrical Panel" at bounding box center [122, 415] width 147 height 16
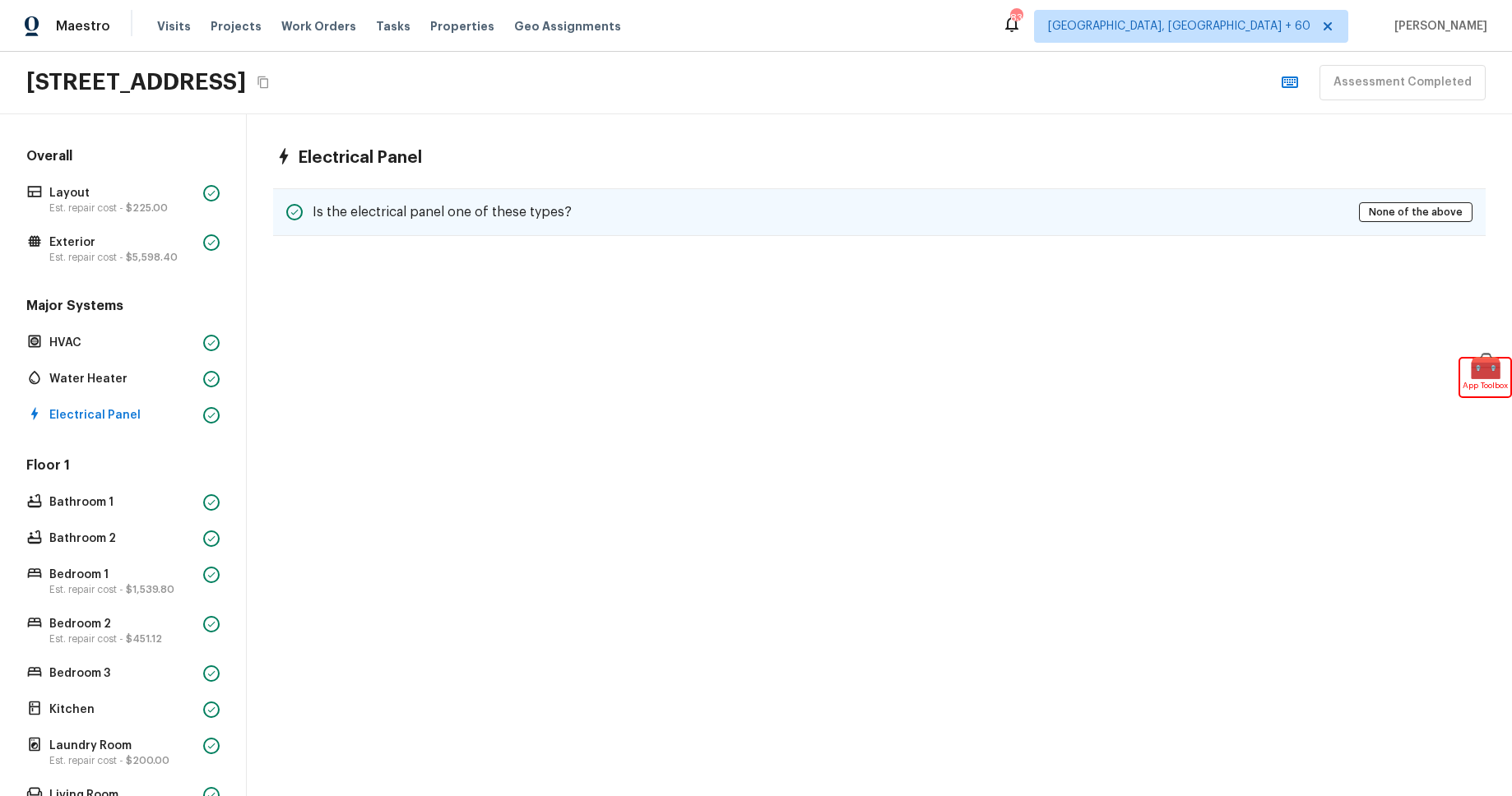
click at [594, 210] on div "Is the electrical panel one of these types? None of the above" at bounding box center [880, 213] width 1213 height 48
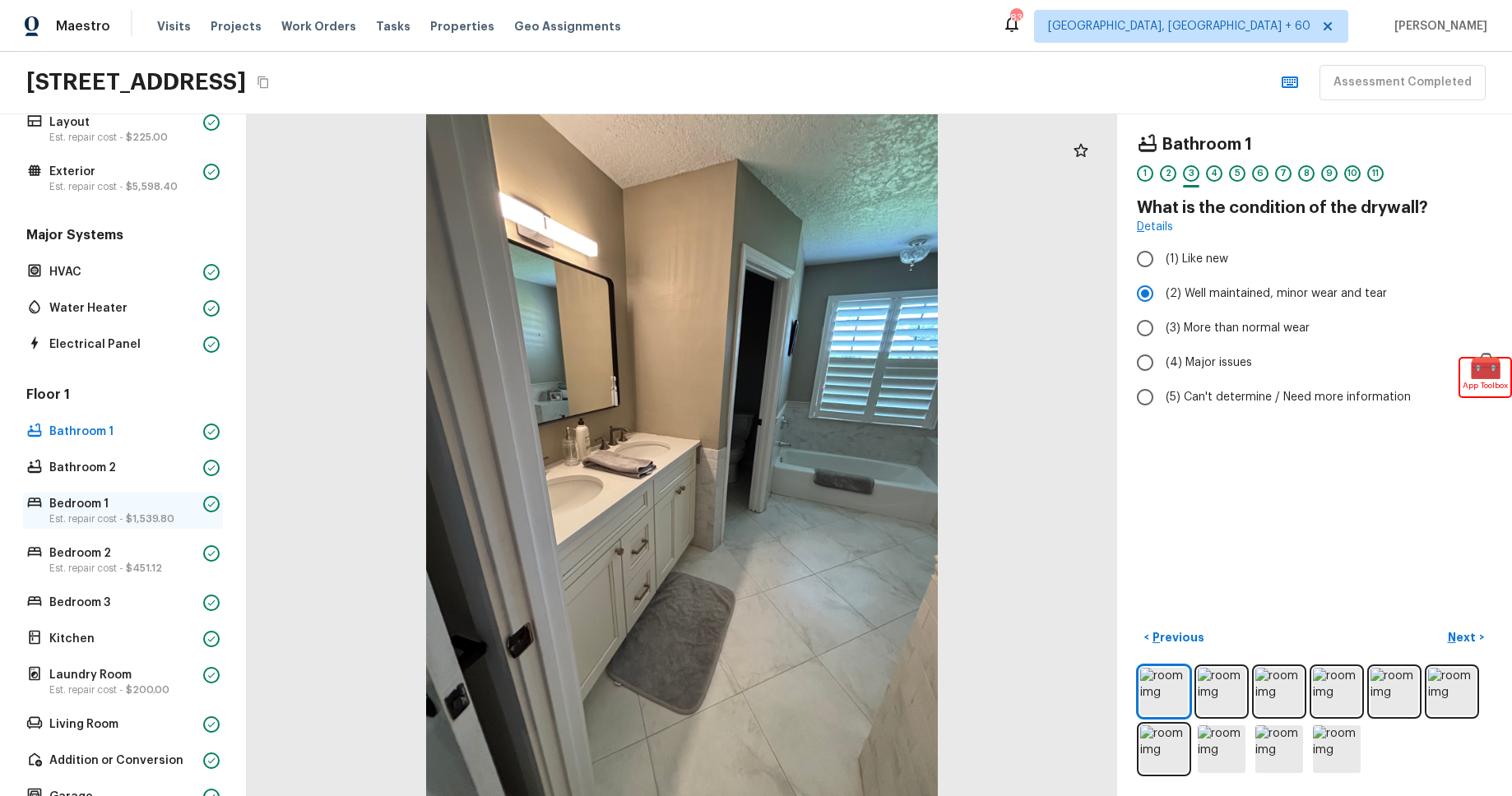
scroll to position [75, 0]
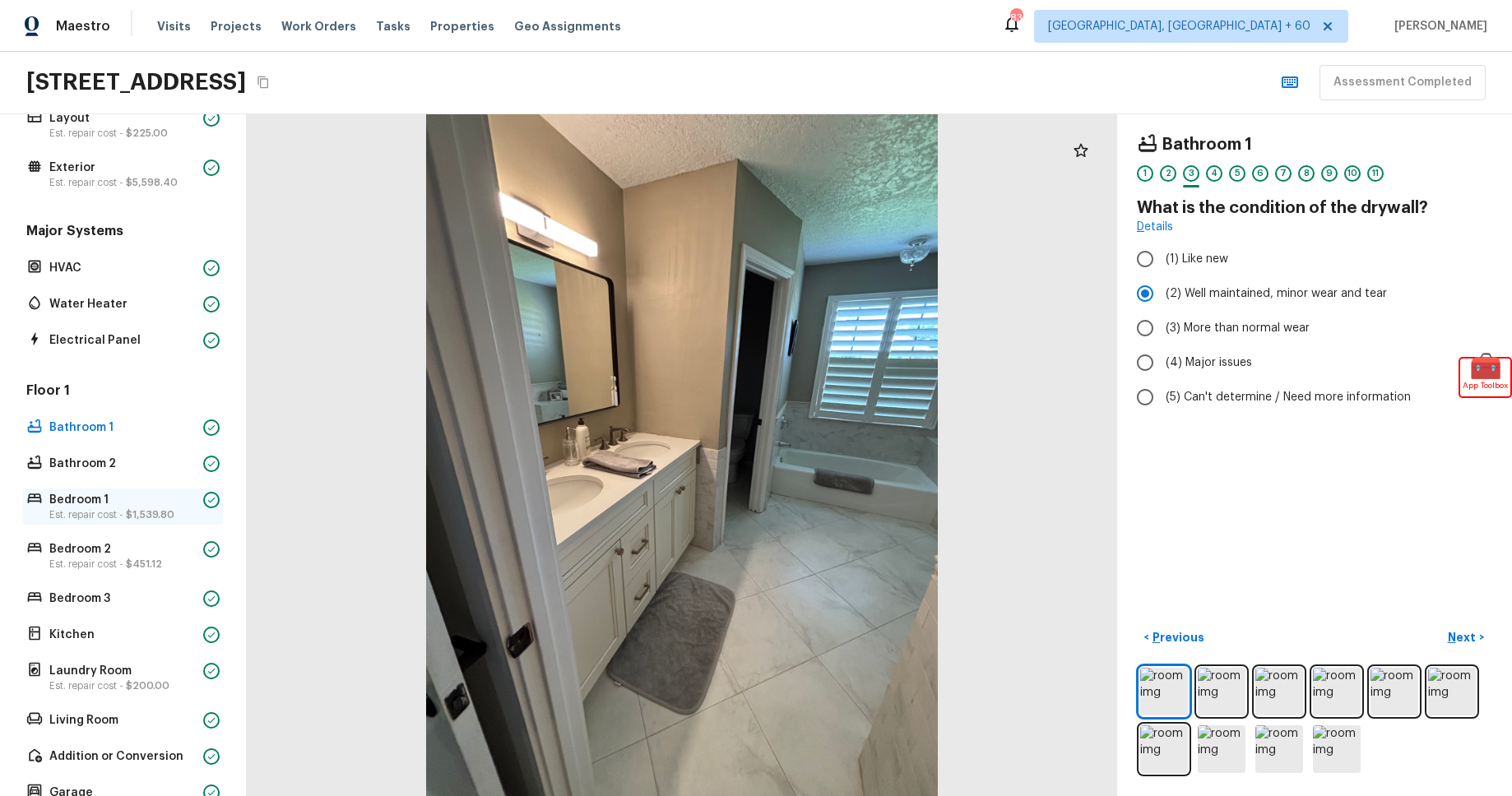
click at [141, 519] on span "$1,539.80" at bounding box center [150, 515] width 49 height 10
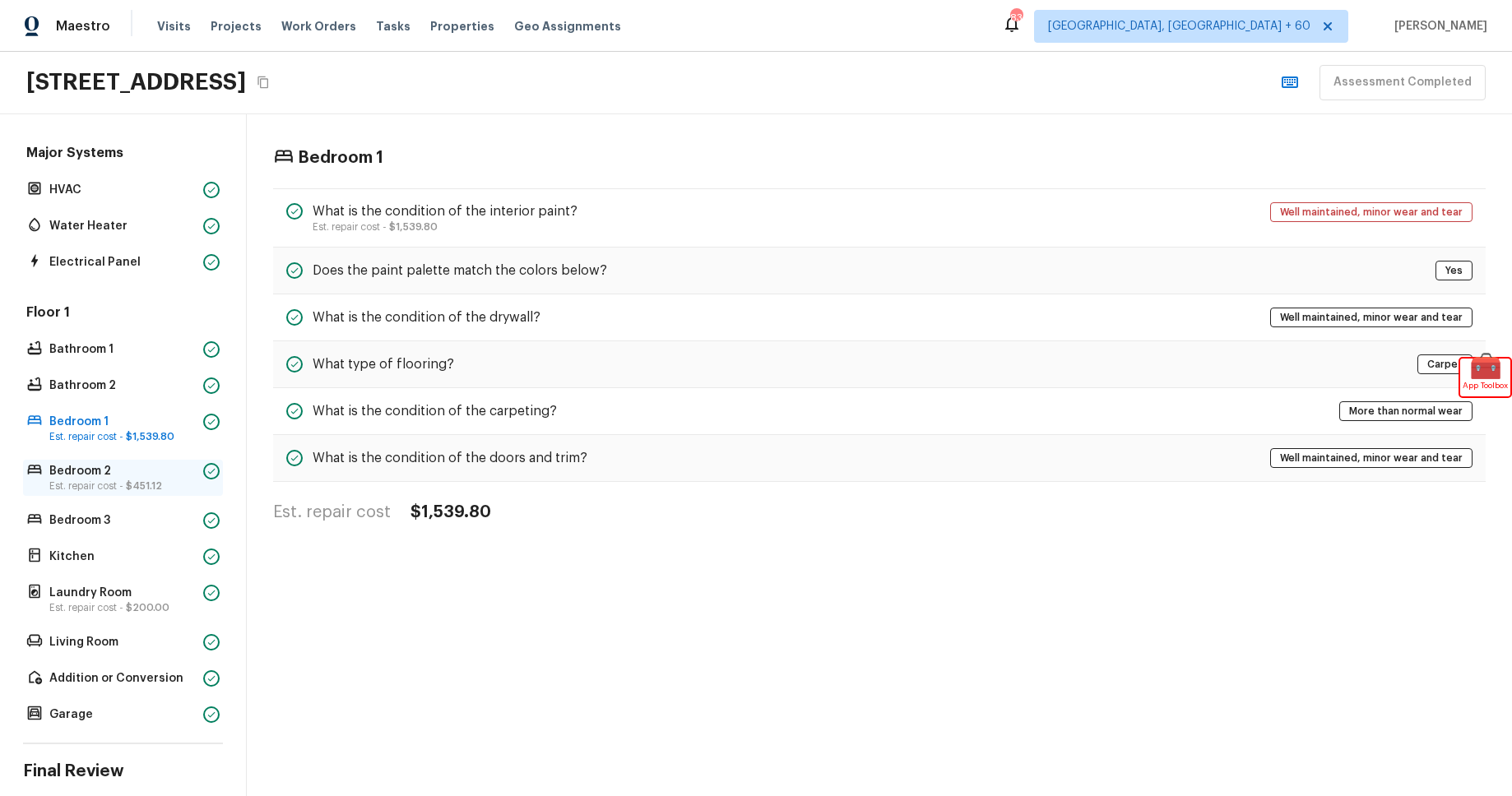
scroll to position [256, 0]
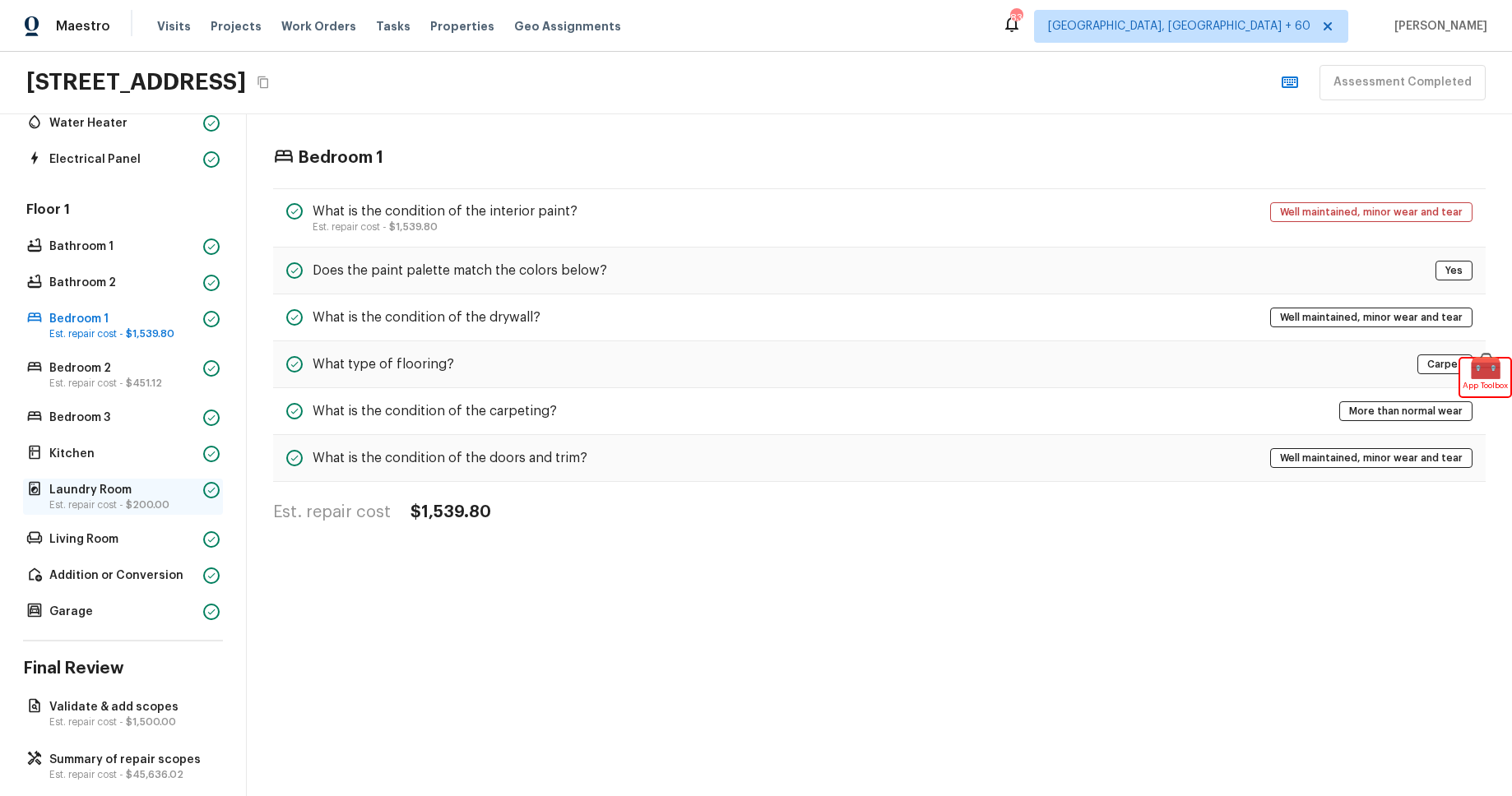
click at [142, 491] on p "Laundry Room" at bounding box center [122, 490] width 147 height 16
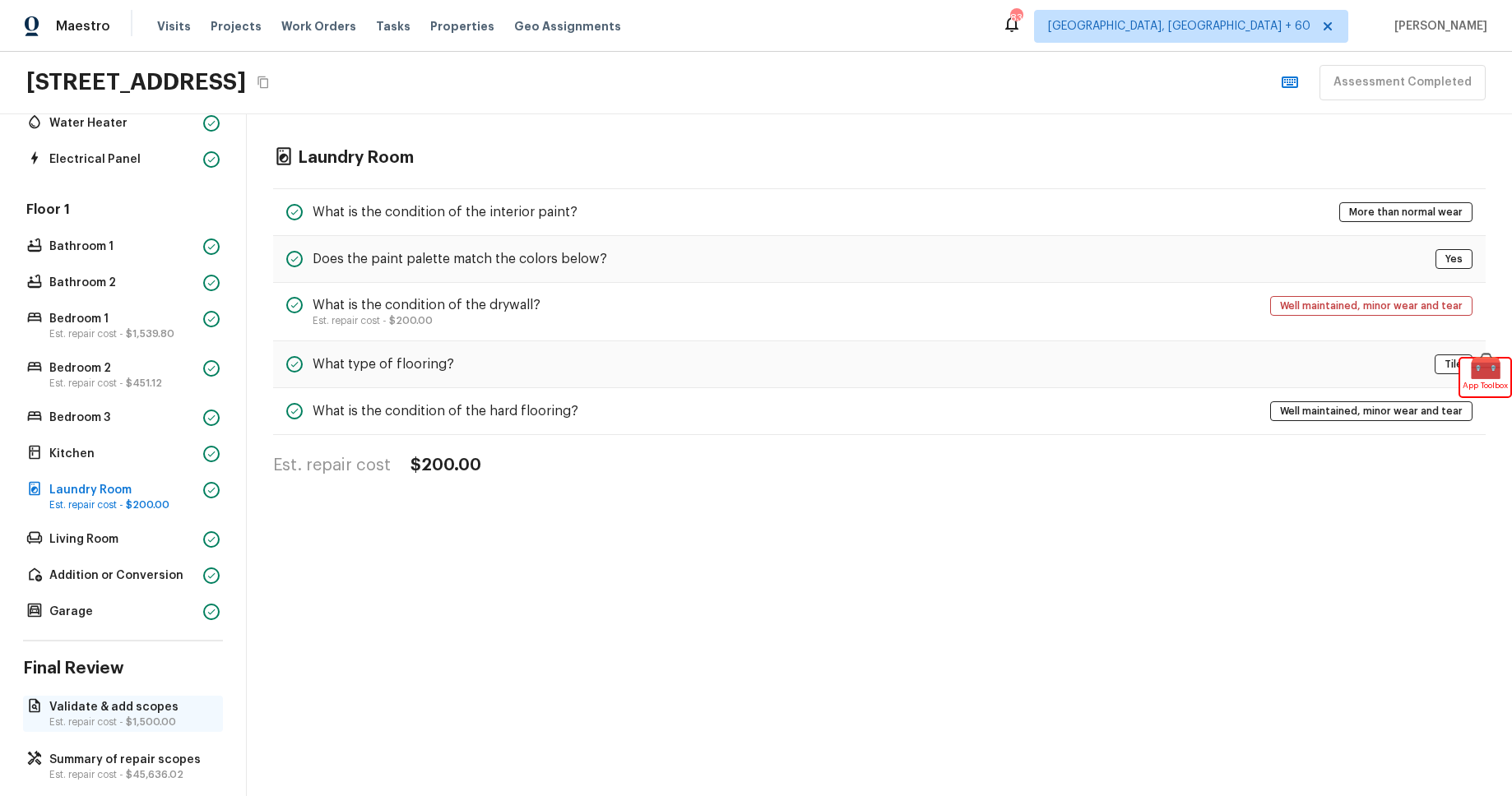
click at [123, 720] on p "Est. repair cost - $1,500.00" at bounding box center [131, 722] width 164 height 13
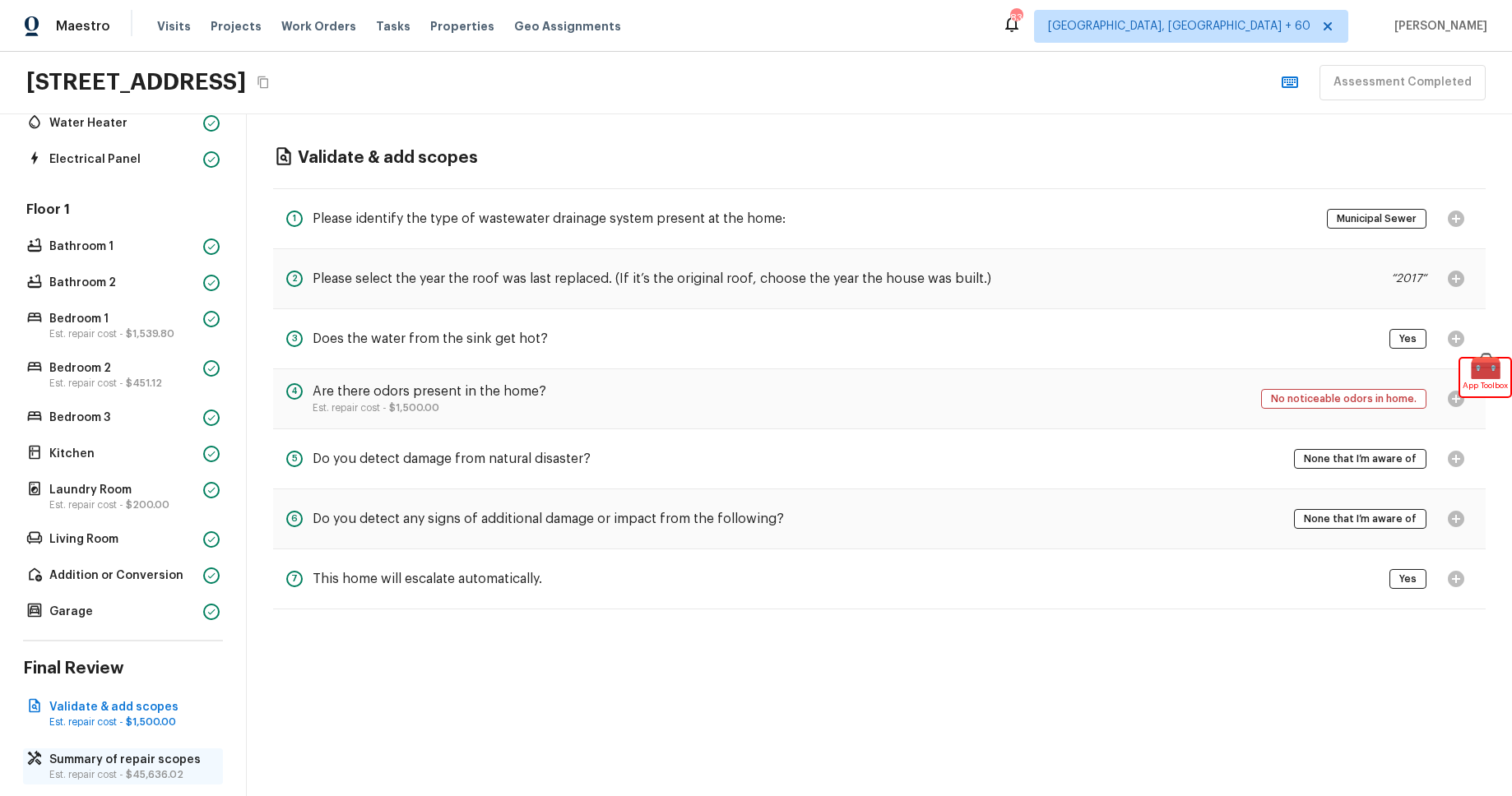
click at [129, 762] on p "Summary of repair scopes" at bounding box center [131, 759] width 164 height 16
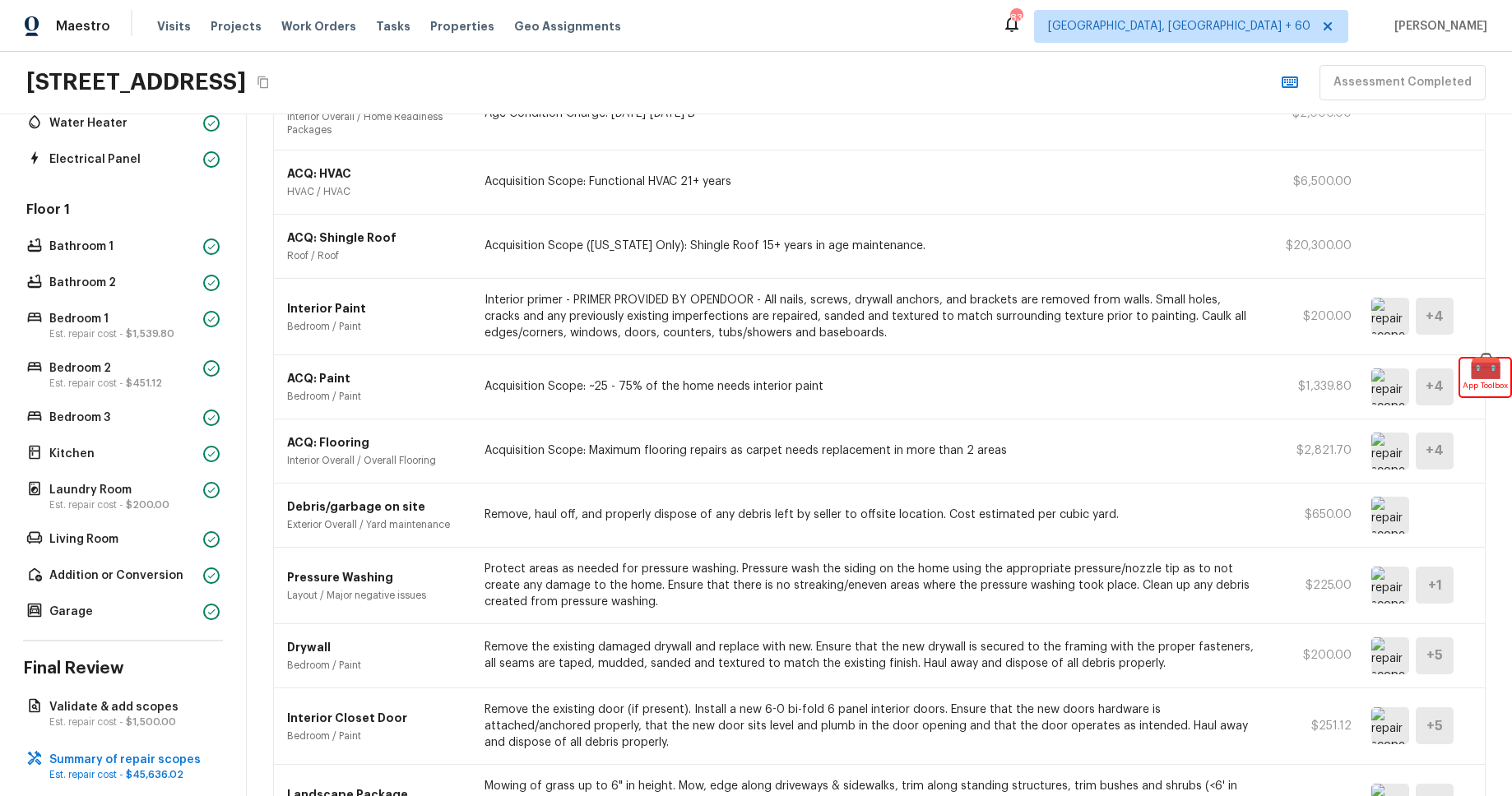
scroll to position [662, 0]
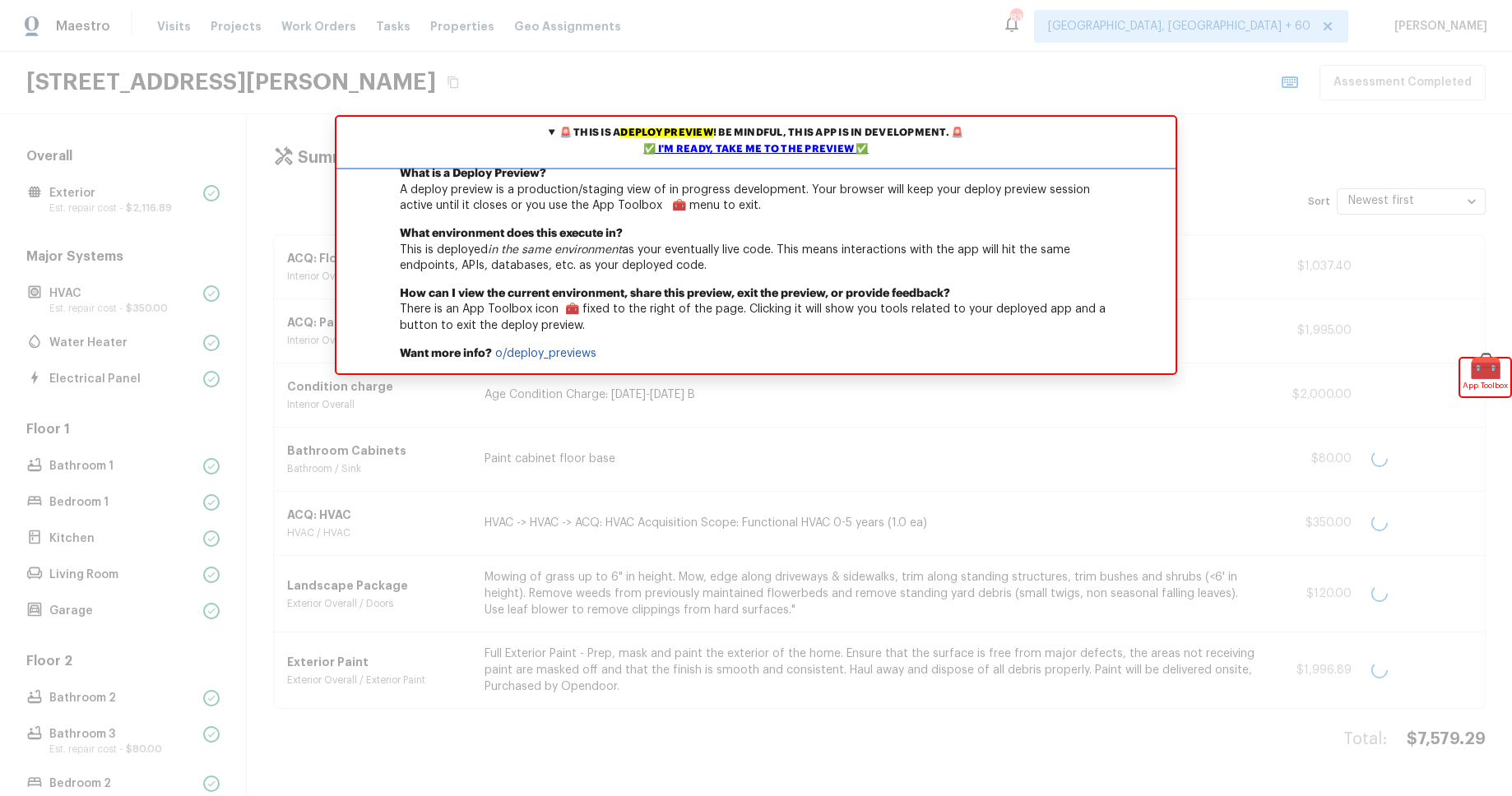
click at [816, 150] on div "✅ I'm ready, take me to the preview ✅" at bounding box center [755, 150] width 831 height 16
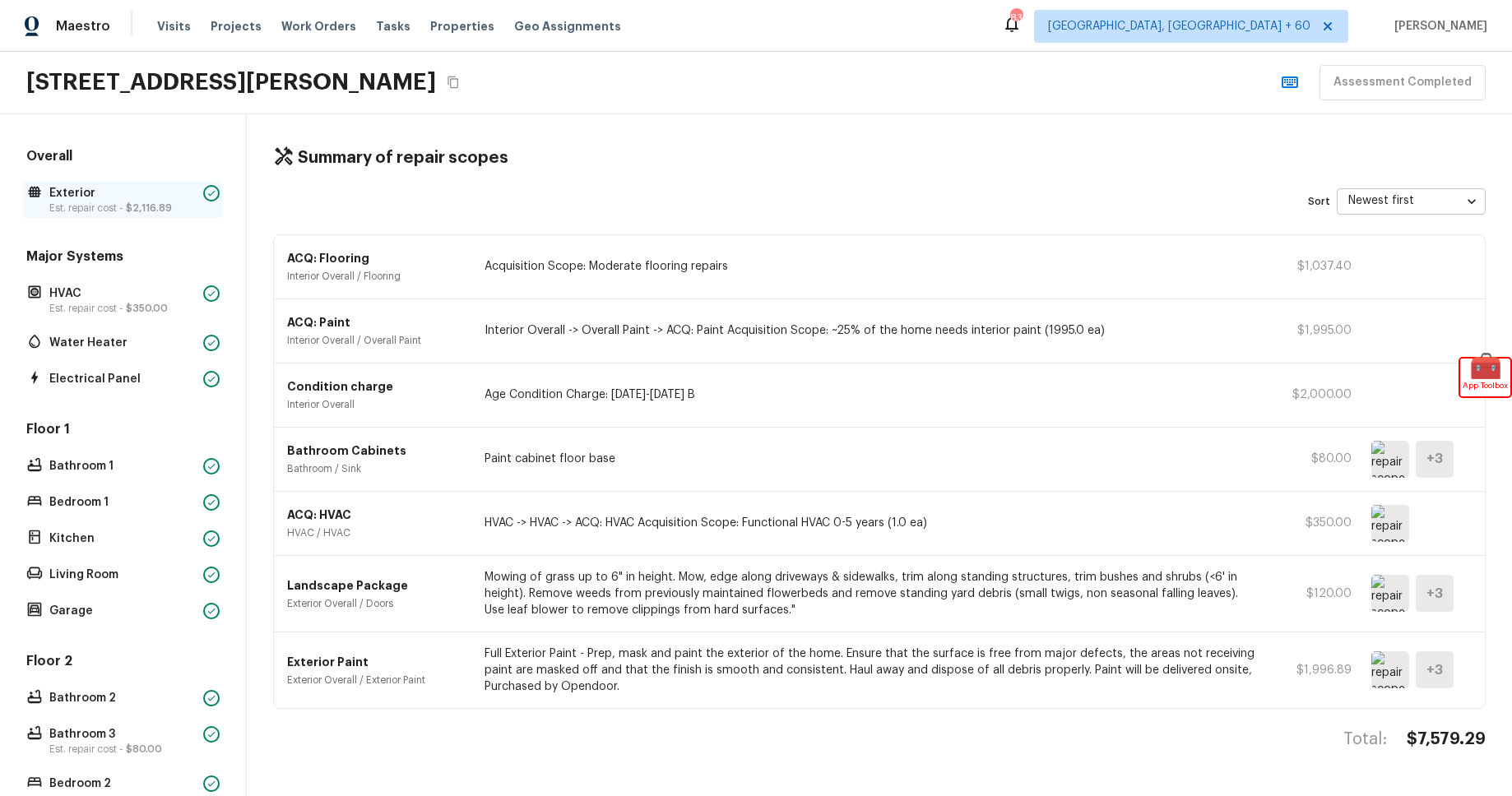
click at [159, 212] on span "$2,116.89" at bounding box center [149, 207] width 46 height 10
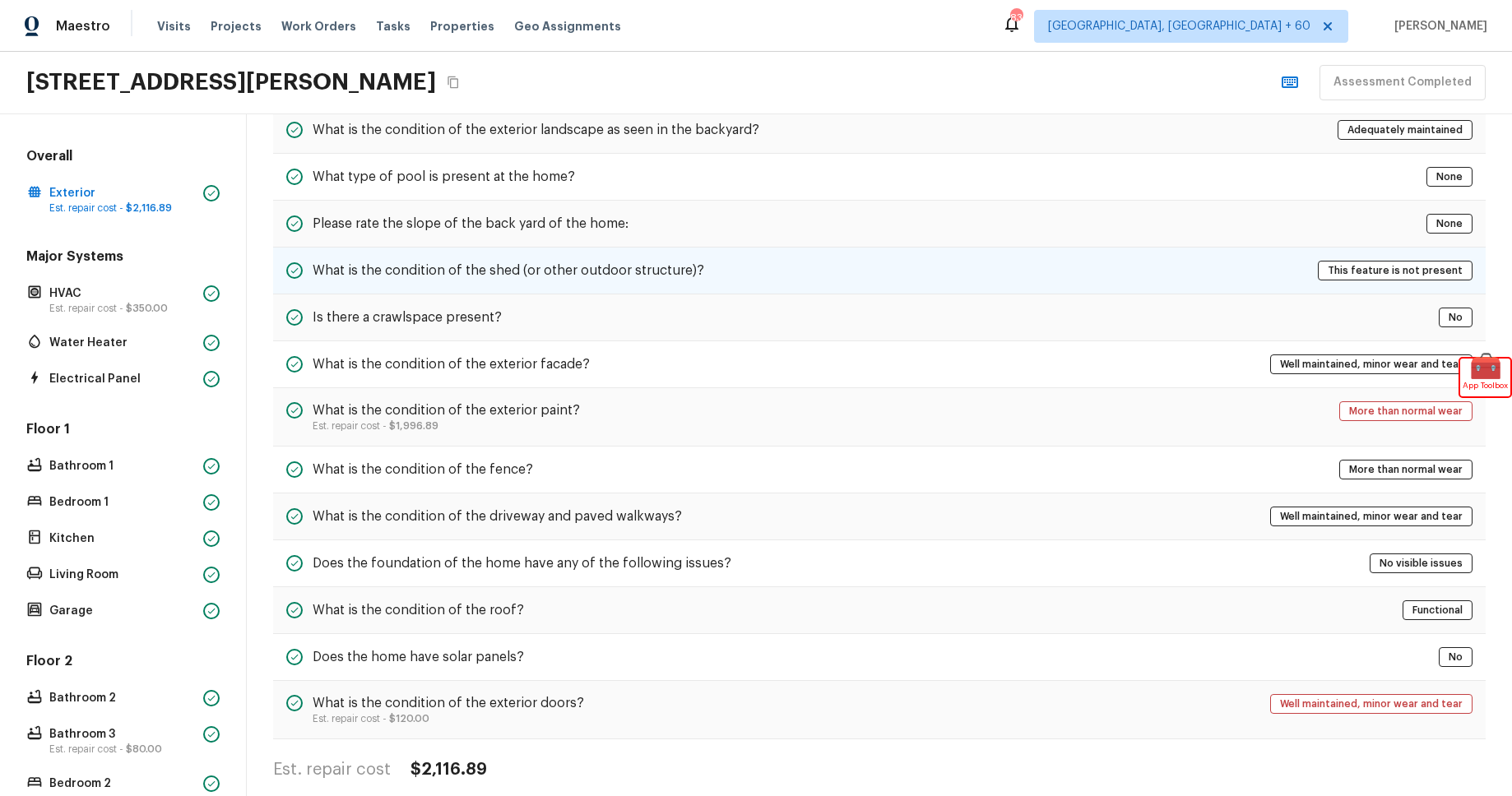
scroll to position [427, 0]
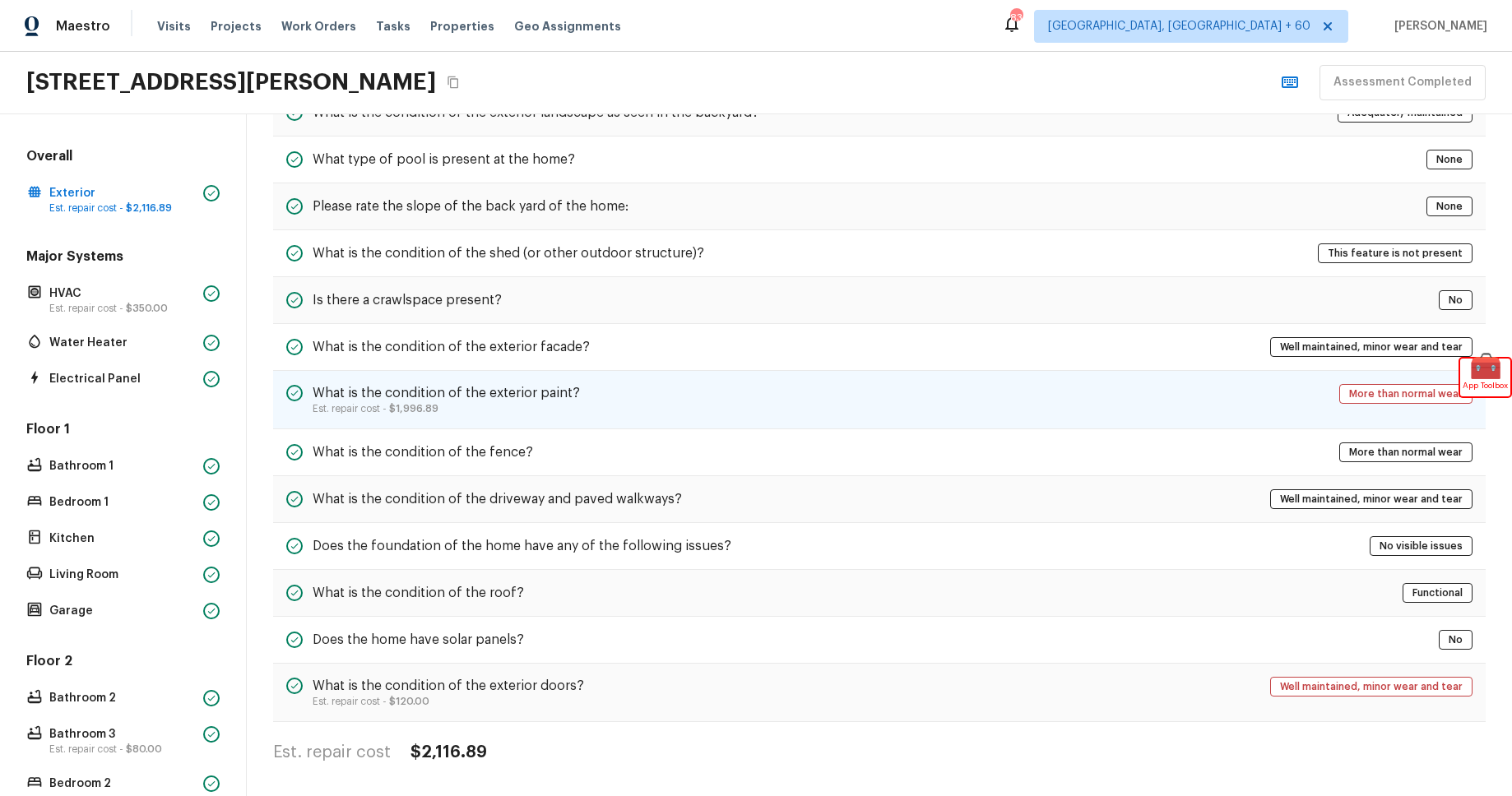
click at [519, 395] on h5 "What is the condition of the exterior paint?" at bounding box center [446, 393] width 267 height 18
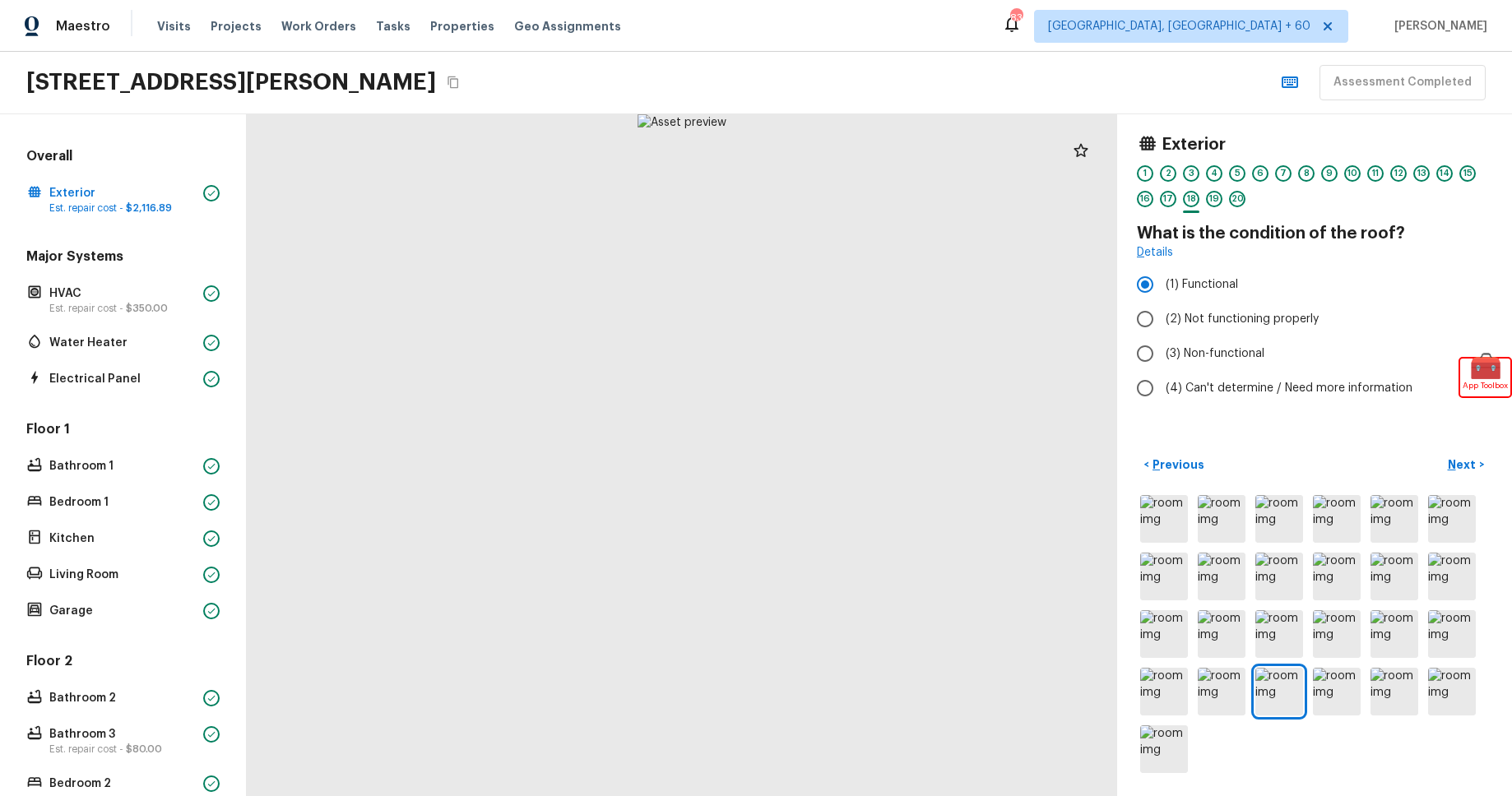
scroll to position [288, 0]
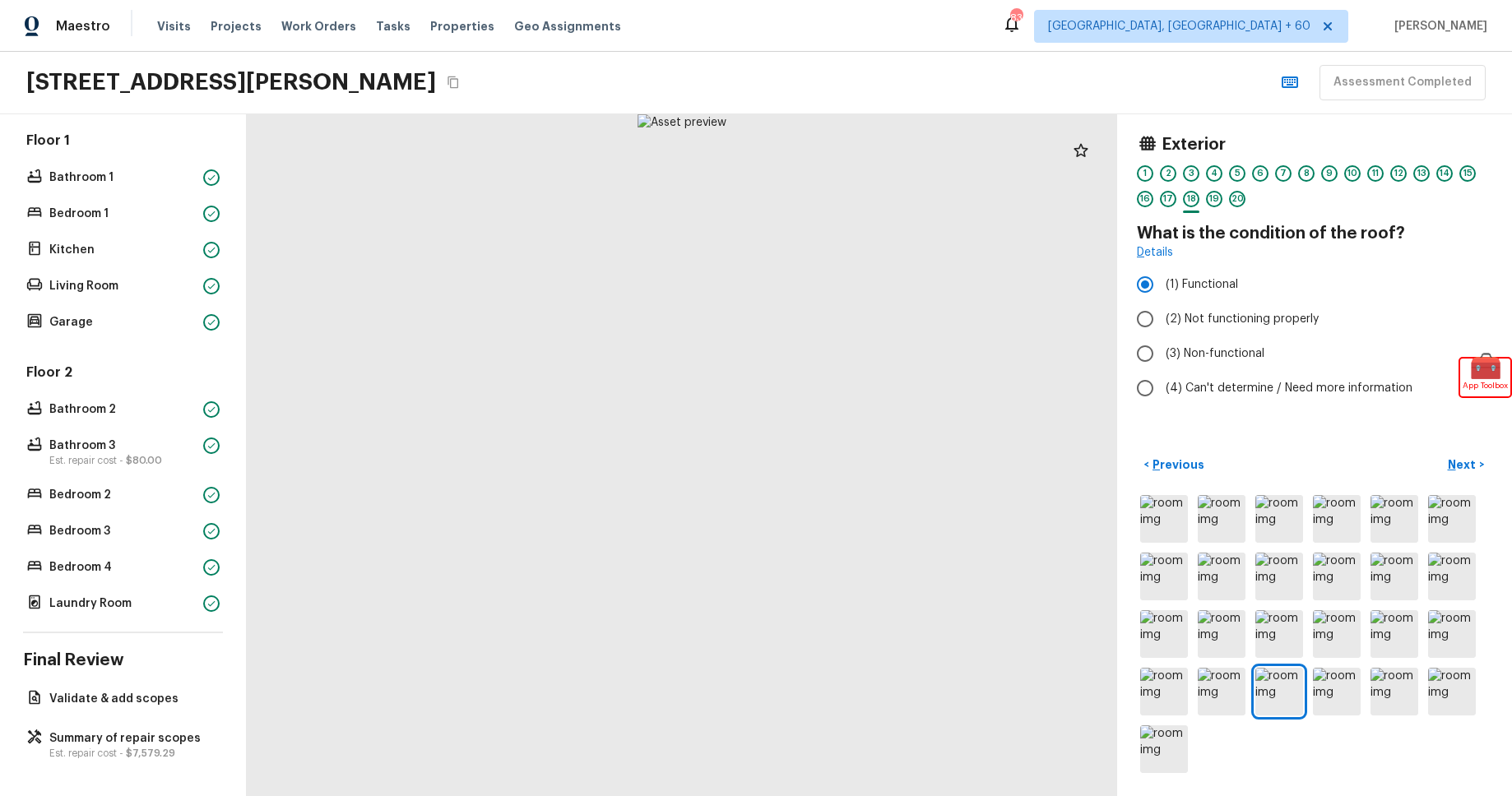
click at [151, 299] on div "Floor 1 Bathroom 1 Bedroom 1 Kitchen Living Room Garage" at bounding box center [123, 232] width 200 height 202
click at [158, 272] on div "Floor 1 Bathroom 1 Bedroom 1 Kitchen Living Room Garage" at bounding box center [123, 232] width 200 height 202
click at [171, 288] on p "Living Room" at bounding box center [122, 286] width 147 height 16
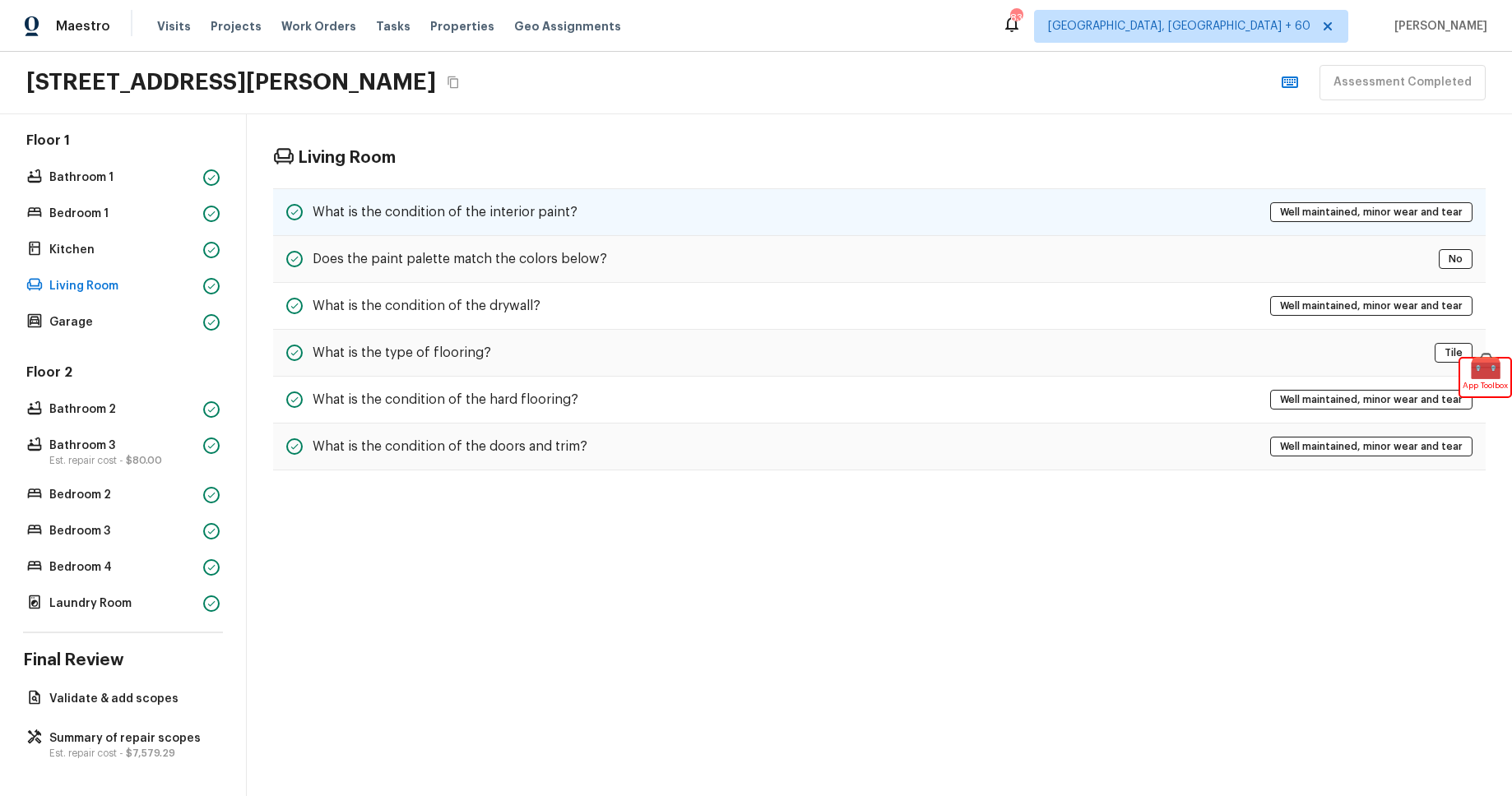
click at [810, 222] on div "What is the condition of the interior paint? Well maintained, minor wear and te…" at bounding box center [880, 213] width 1213 height 48
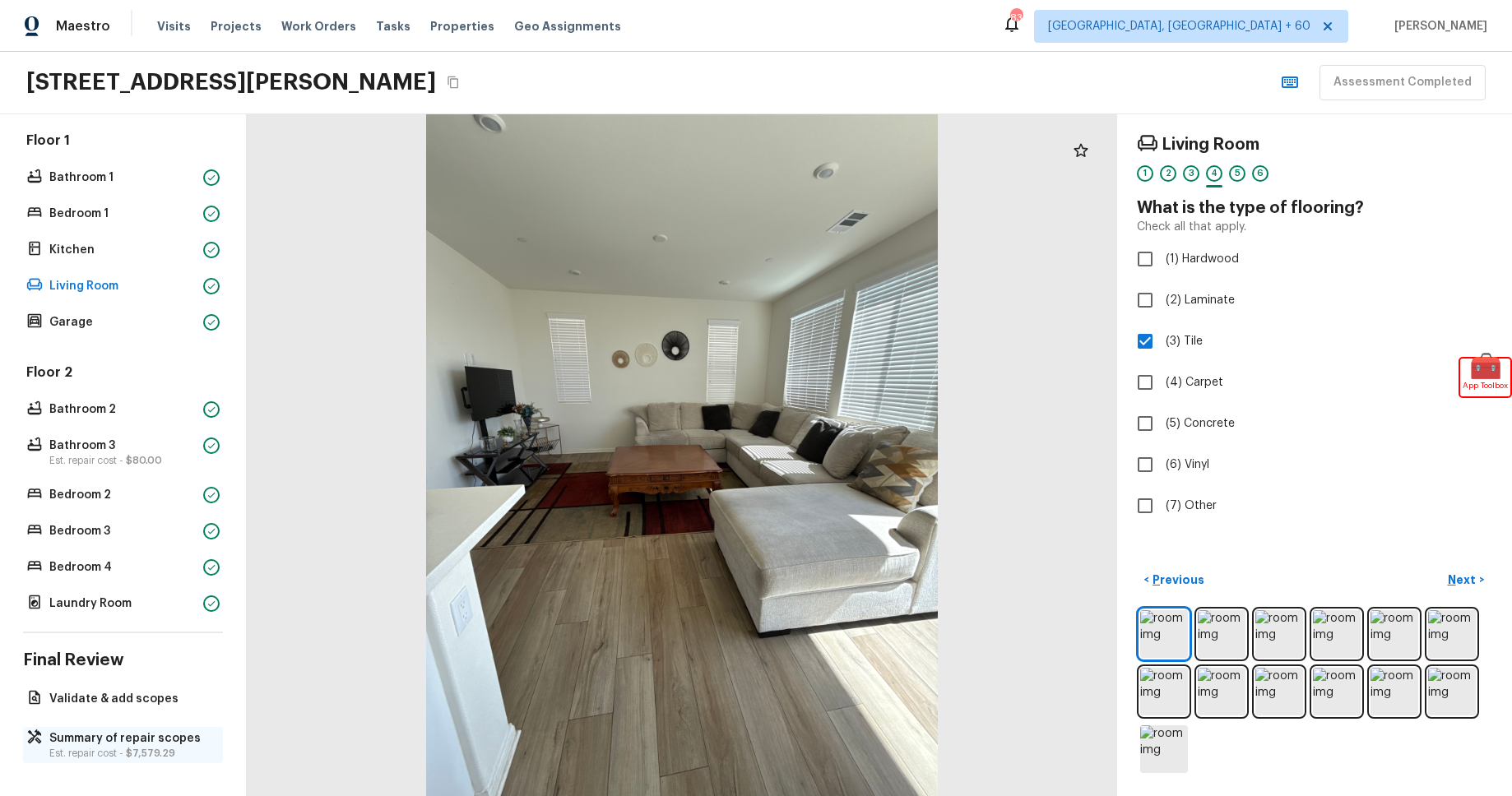
click at [155, 744] on p "Summary of repair scopes" at bounding box center [131, 738] width 164 height 16
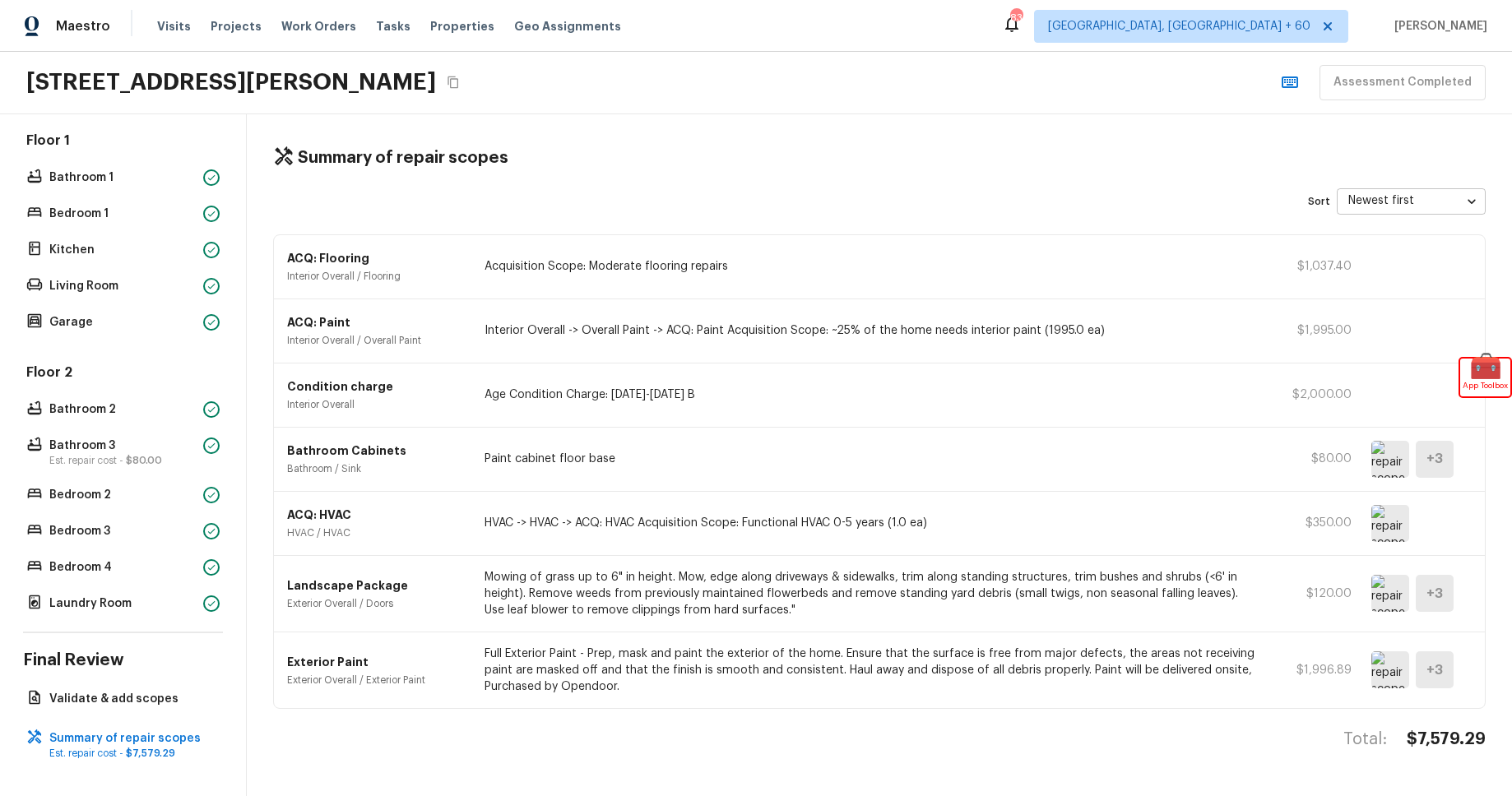
click at [159, 714] on div "Overall Exterior Est. repair cost - $2,116.89 Major Systems HVAC Est. repair co…" at bounding box center [123, 455] width 247 height 682
click at [160, 703] on p "Validate & add scopes" at bounding box center [131, 699] width 164 height 16
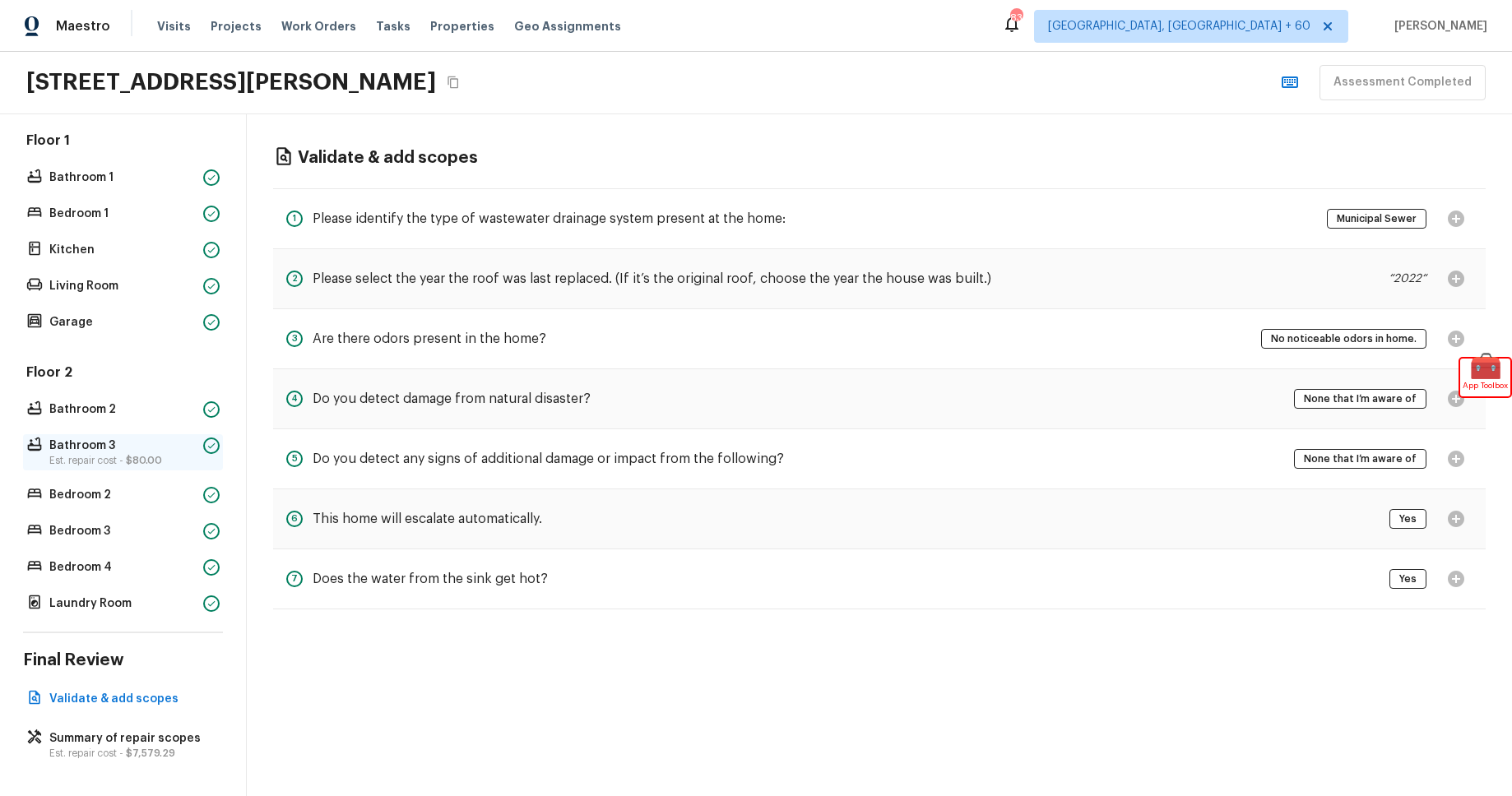
click at [180, 448] on p "Bathroom 3" at bounding box center [122, 445] width 147 height 16
